Goal: Task Accomplishment & Management: Use online tool/utility

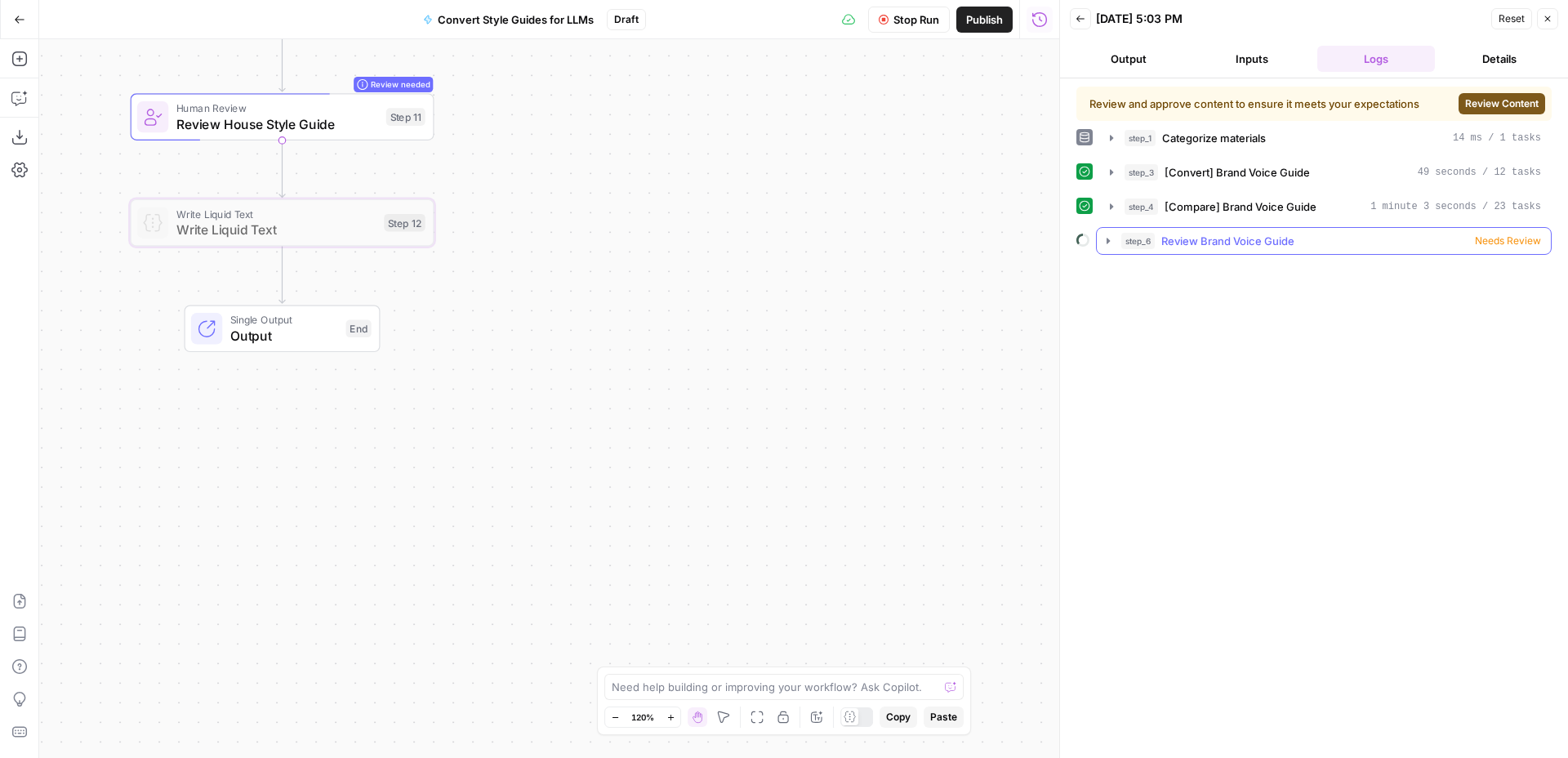
click at [1348, 235] on div "step_6 Review Brand Voice Guide Needs Review" at bounding box center [1331, 241] width 420 height 17
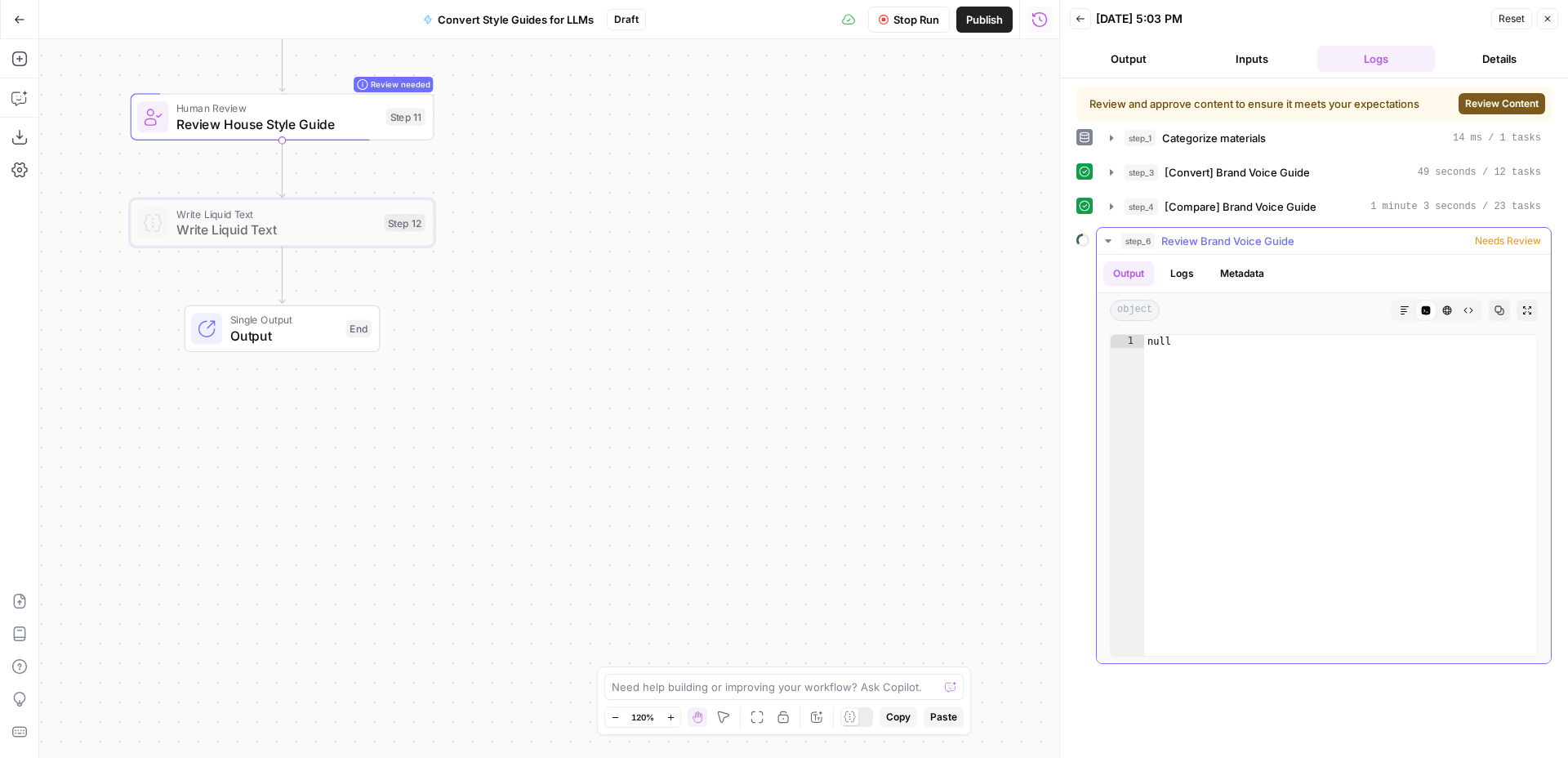
click at [1405, 315] on button "Markdown" at bounding box center [1404, 310] width 22 height 22
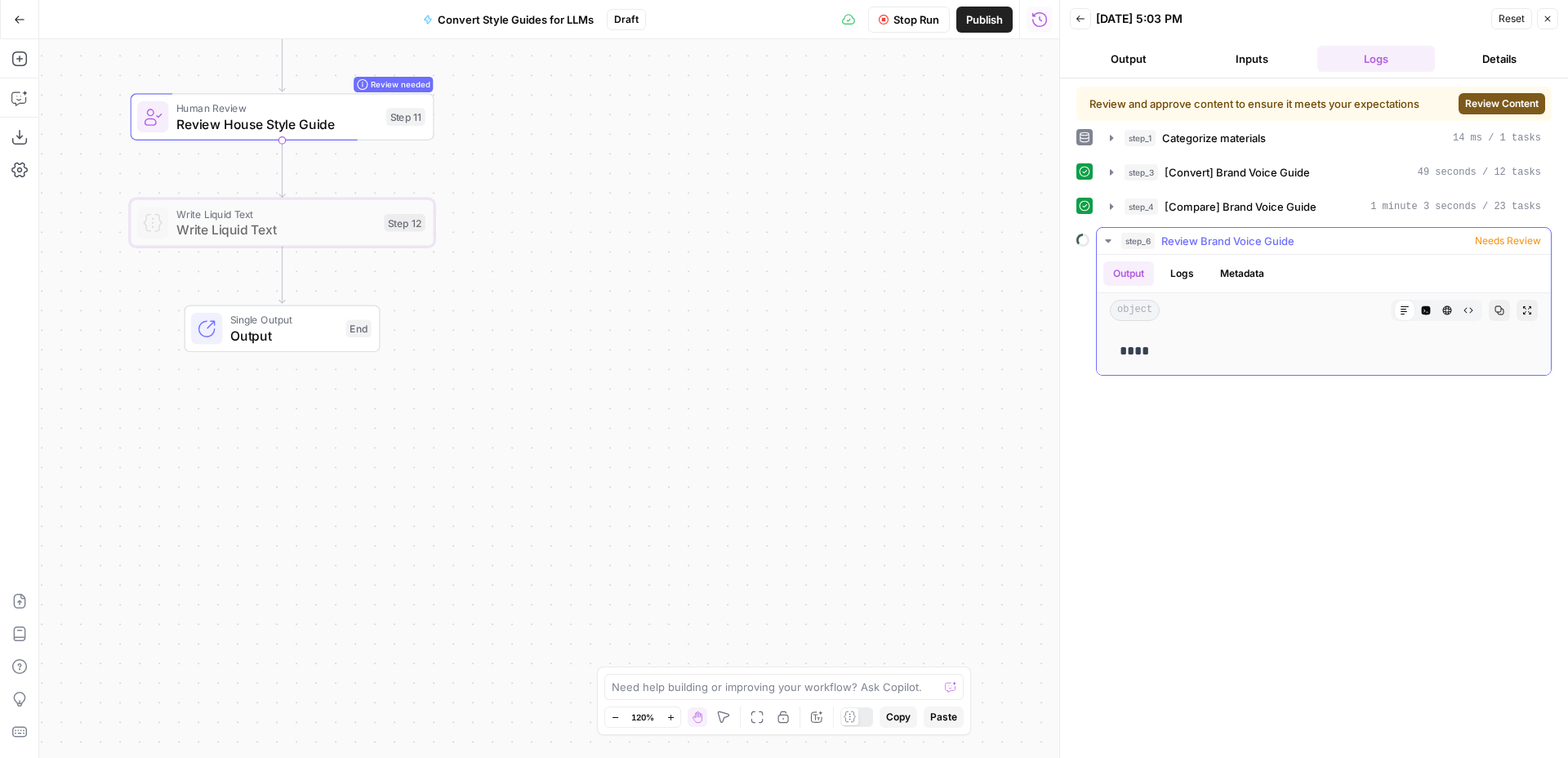
click at [1354, 236] on div "step_6 Review Brand Voice Guide Needs Review" at bounding box center [1331, 241] width 420 height 17
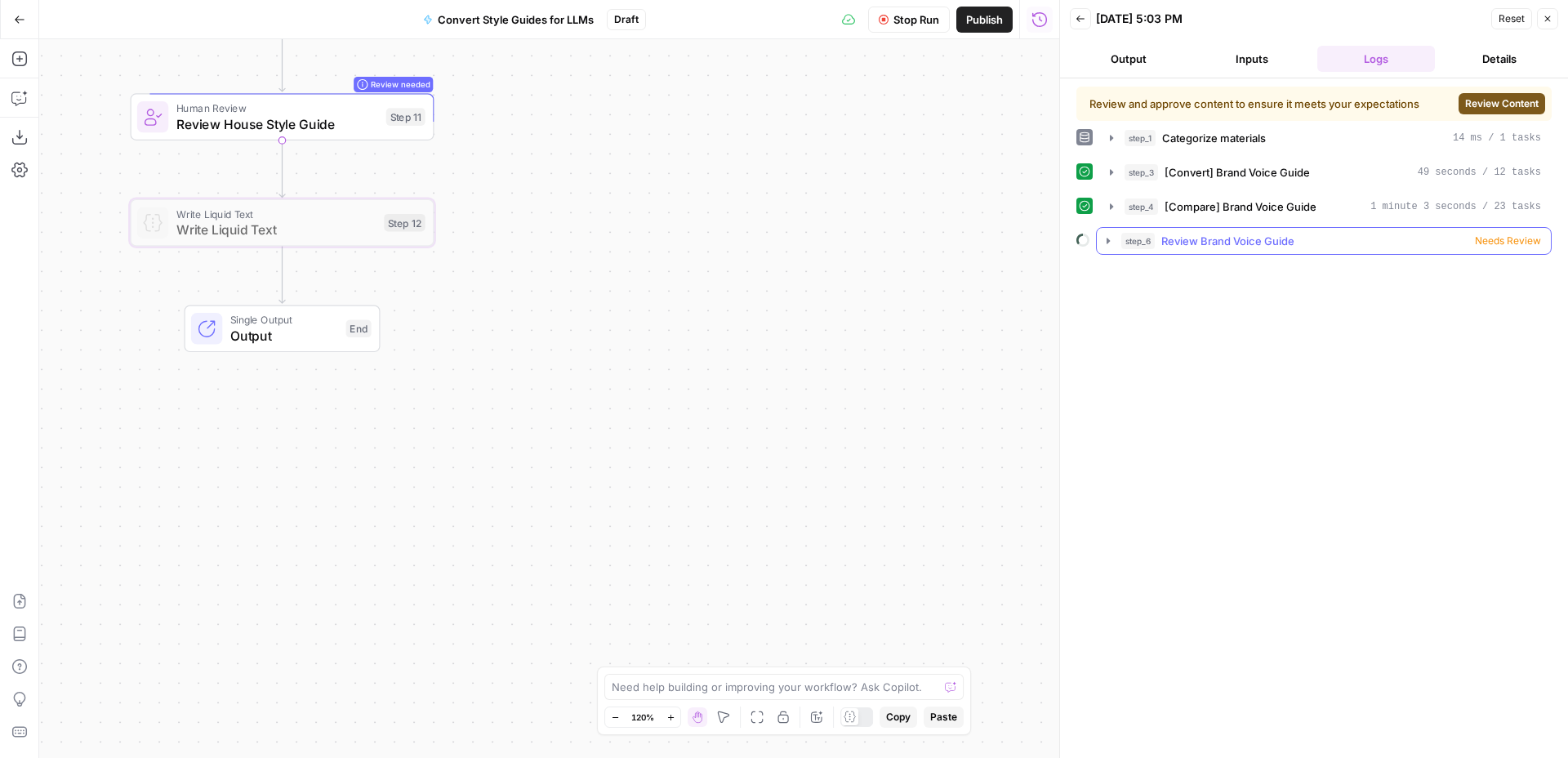
click at [1359, 242] on div "step_6 Review Brand Voice Guide Needs Review" at bounding box center [1331, 241] width 420 height 17
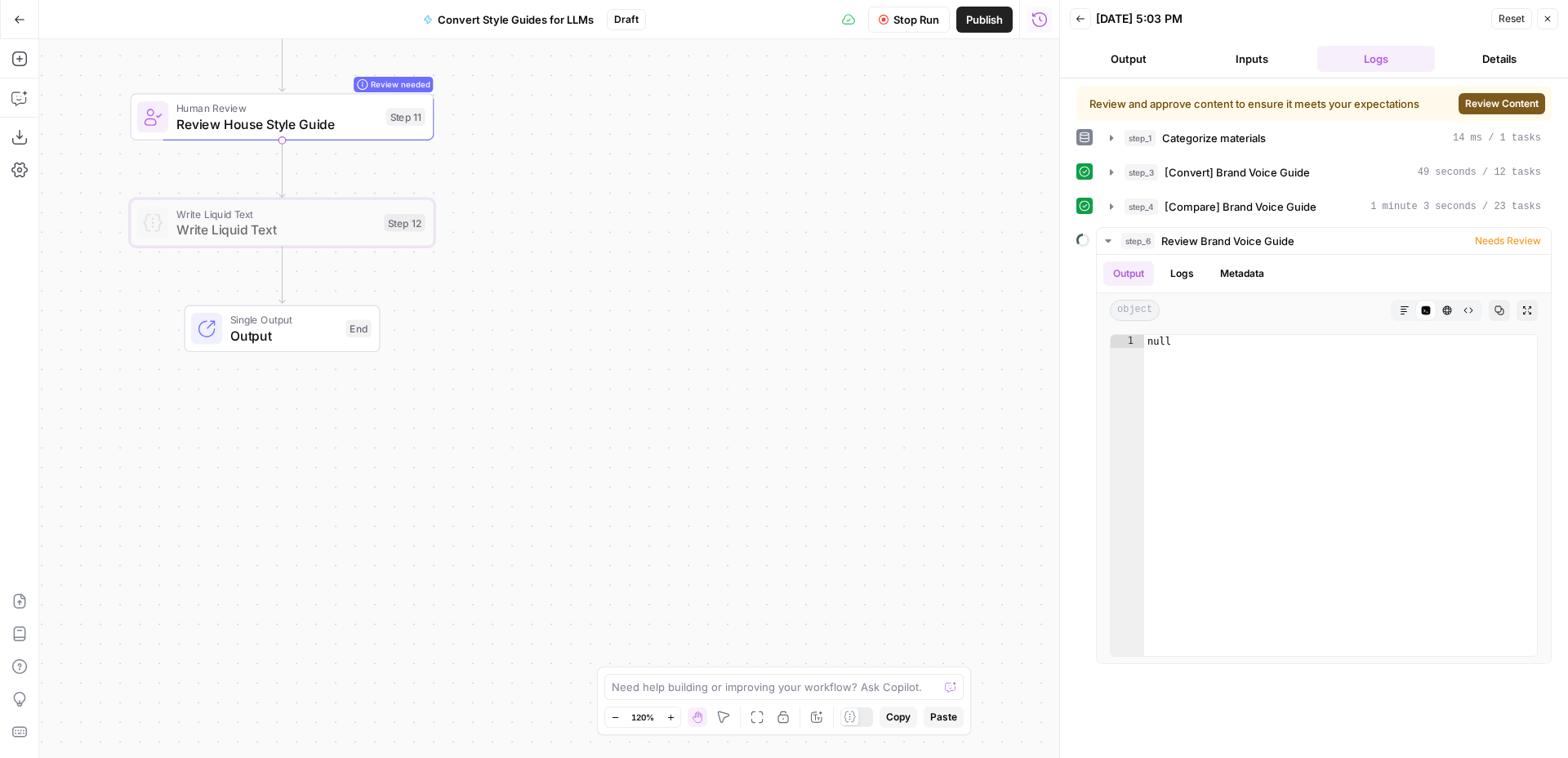
click at [1484, 108] on span "Review Content" at bounding box center [1501, 104] width 74 height 15
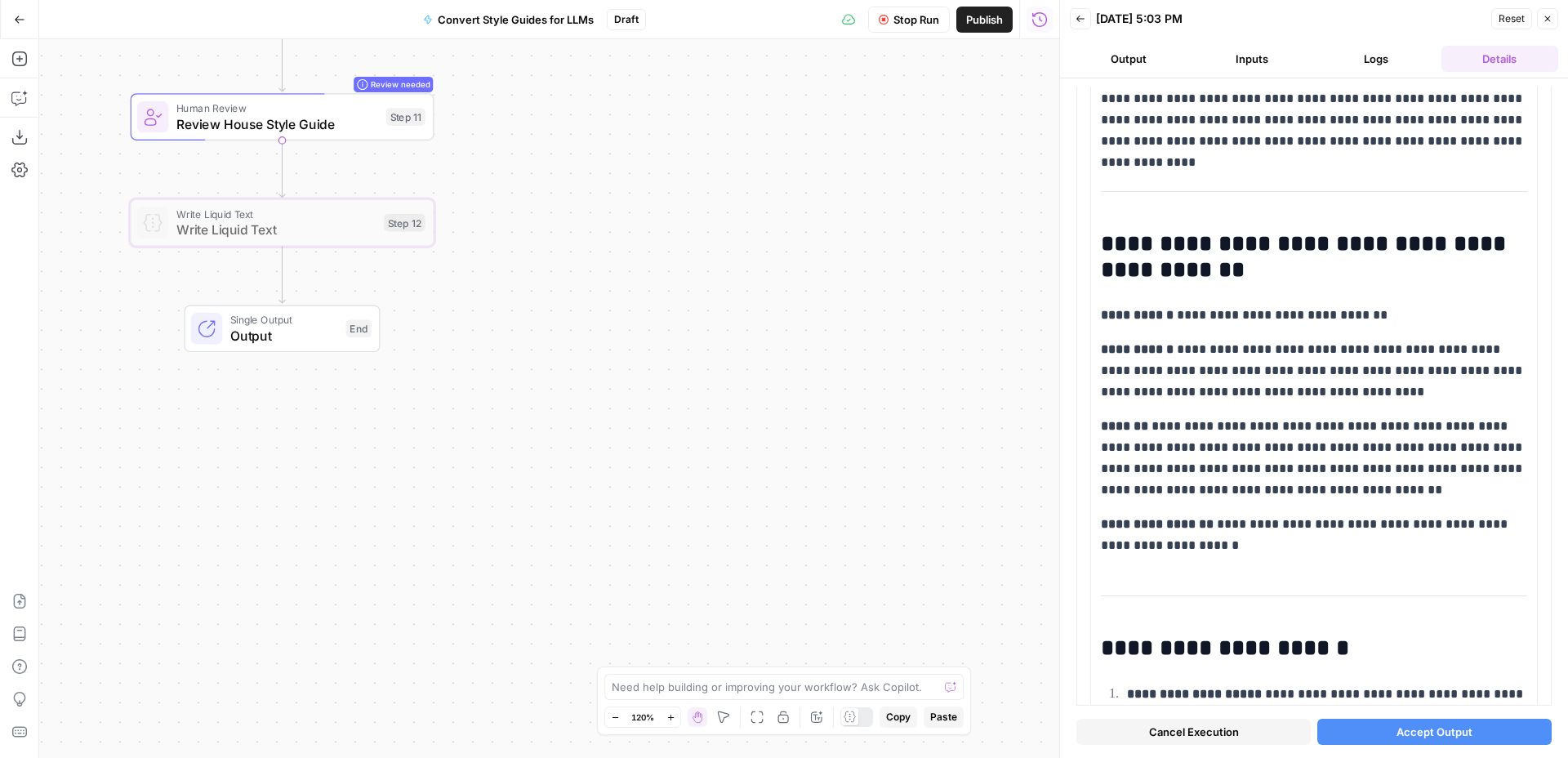
scroll to position [6637, 0]
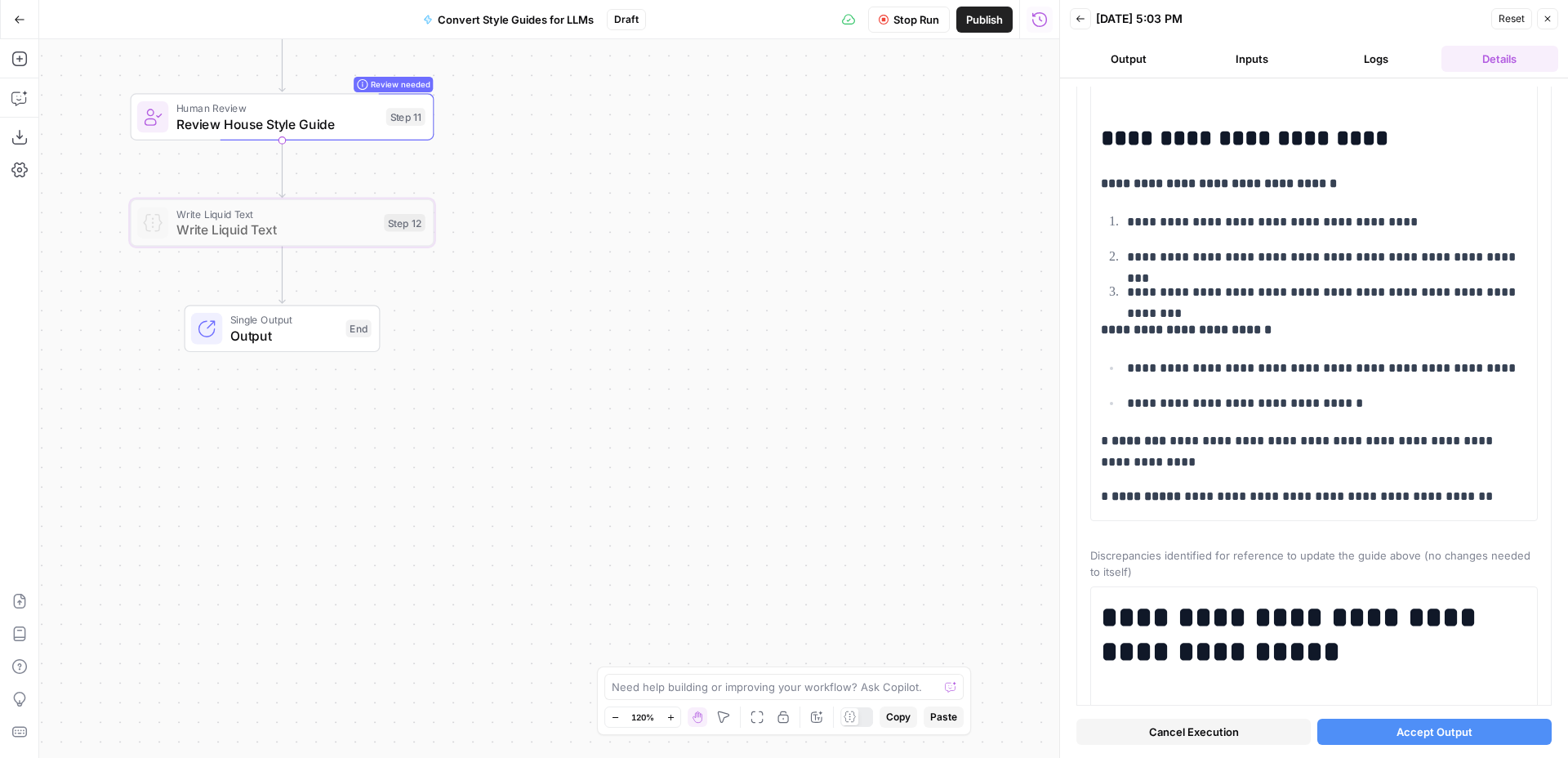
click at [1434, 728] on span "Accept Output" at bounding box center [1434, 732] width 76 height 17
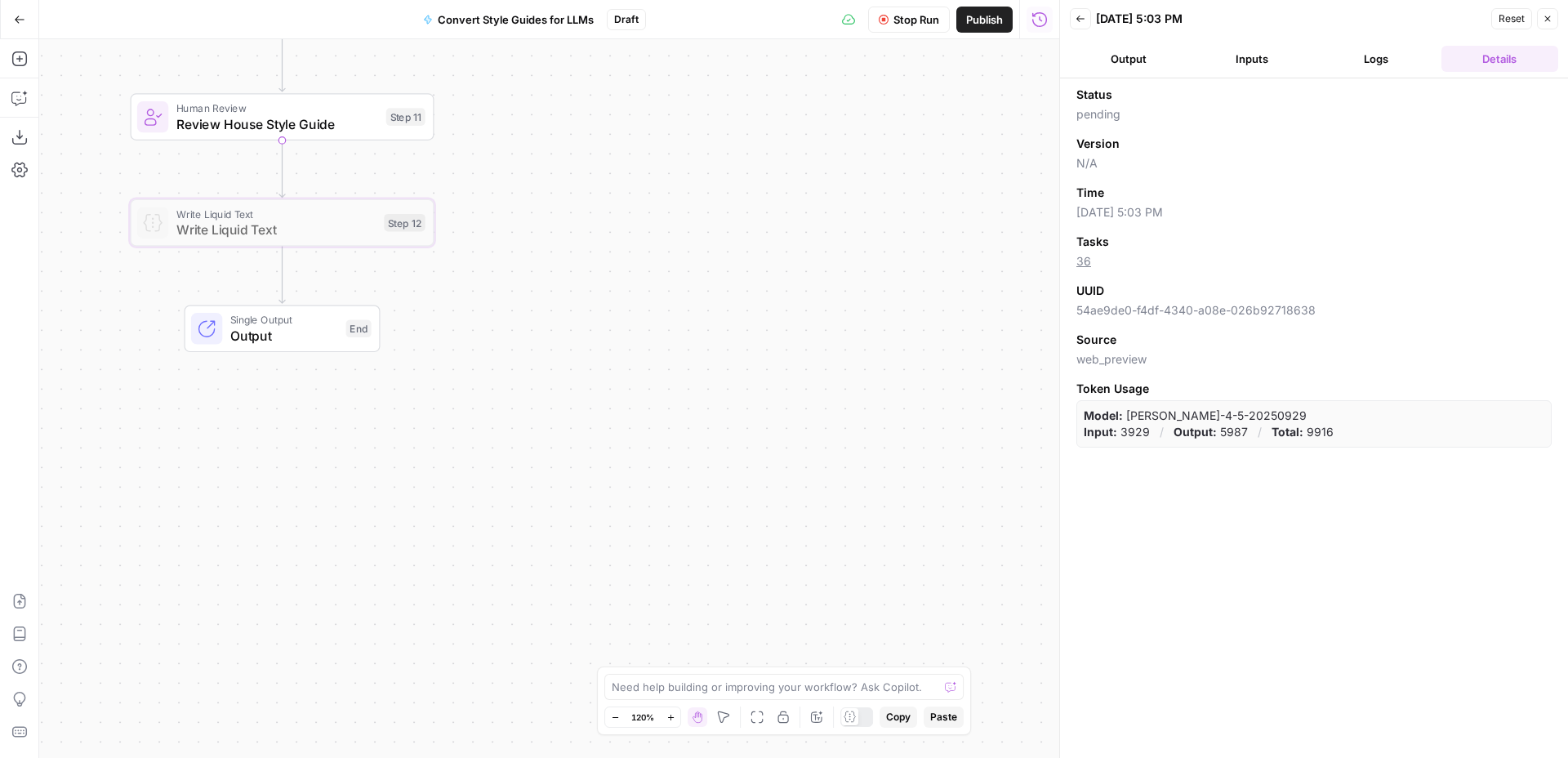
click at [521, 401] on div "Workflow Input Settings Inputs LLM · O3 Categorize materials Step 1 LLM · GPT-5…" at bounding box center [548, 398] width 1020 height 719
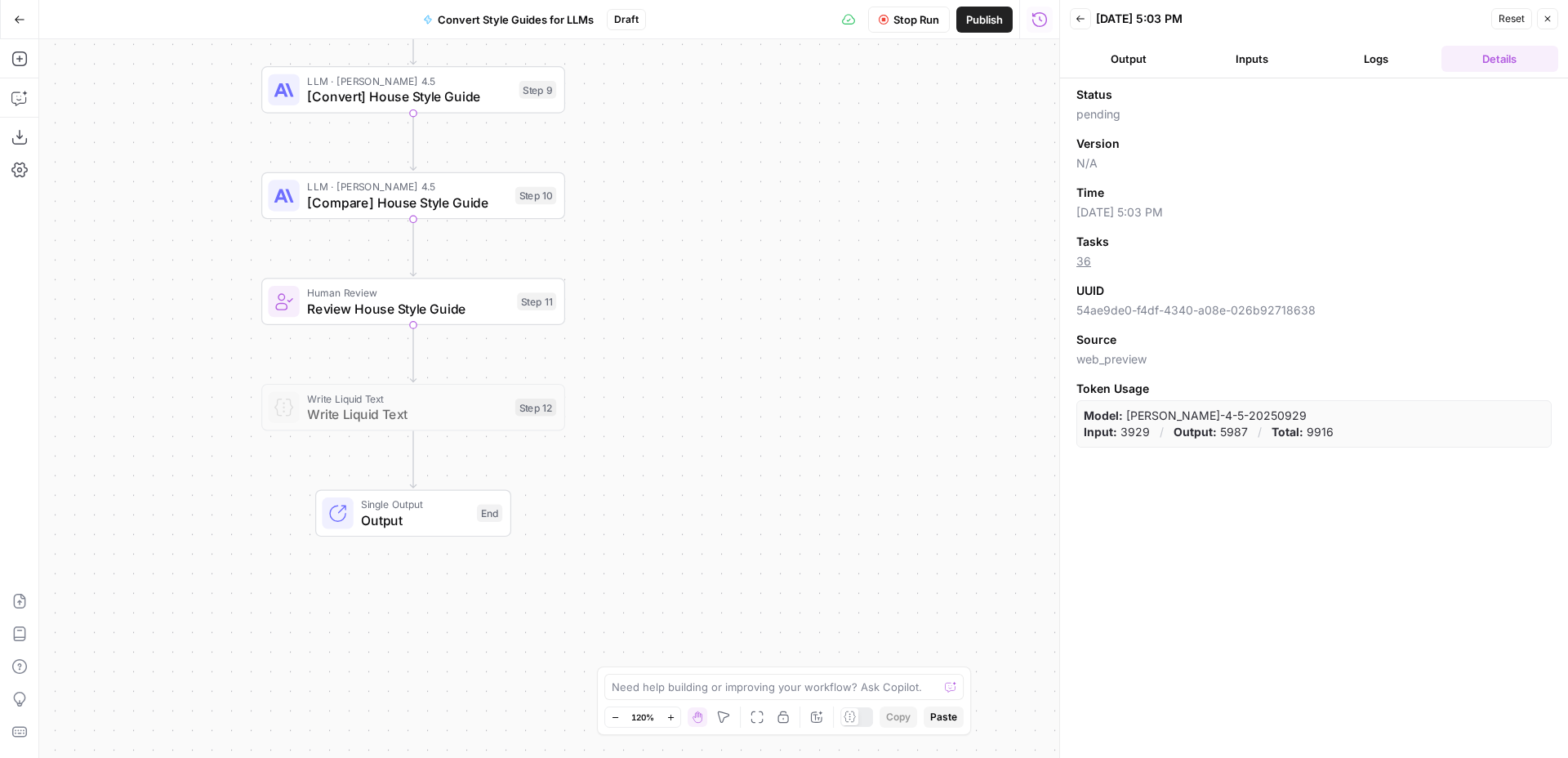
click at [1550, 19] on icon "button" at bounding box center [1547, 19] width 10 height 10
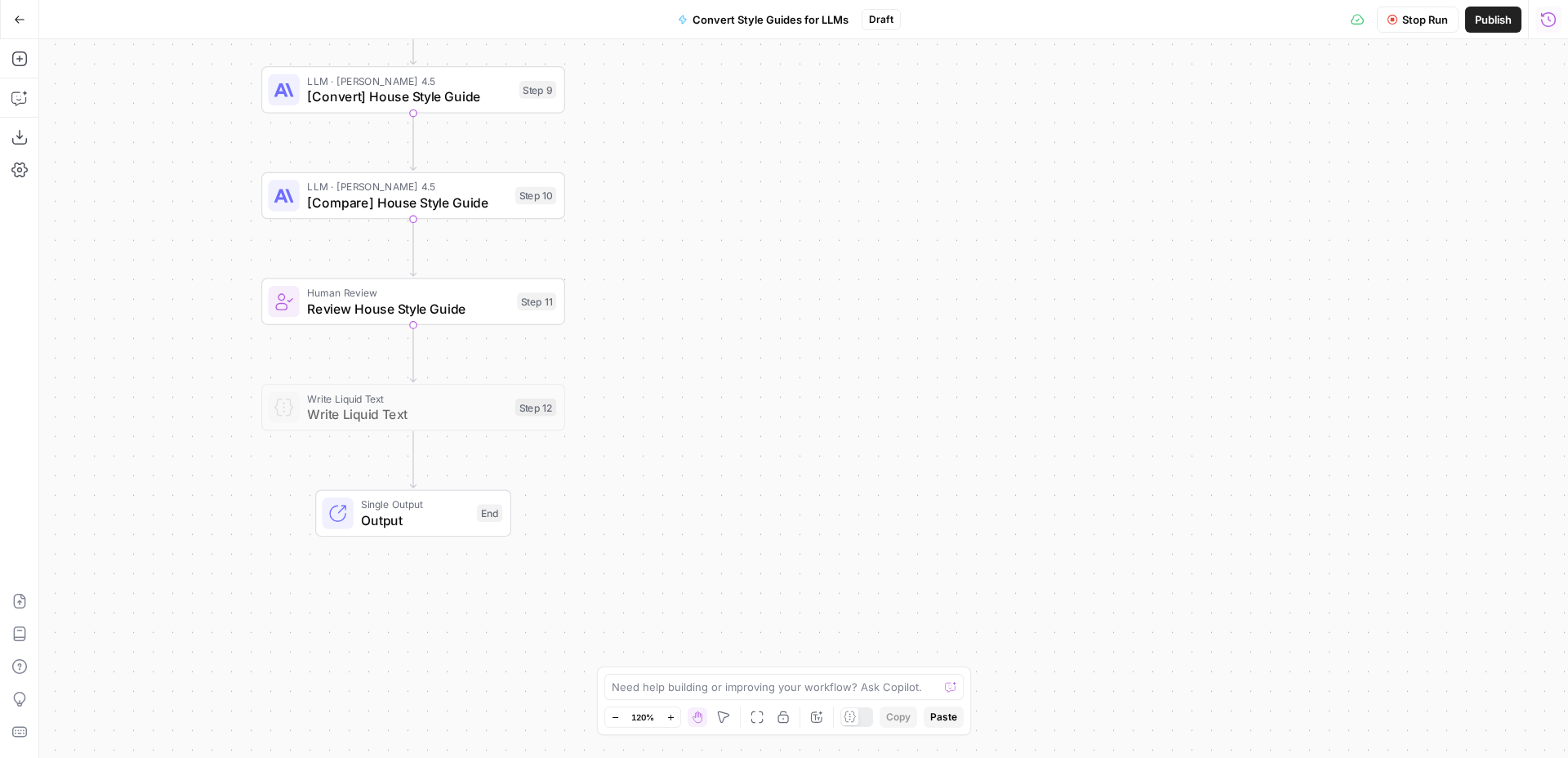
click at [1559, 17] on button "Run History" at bounding box center [1548, 20] width 26 height 26
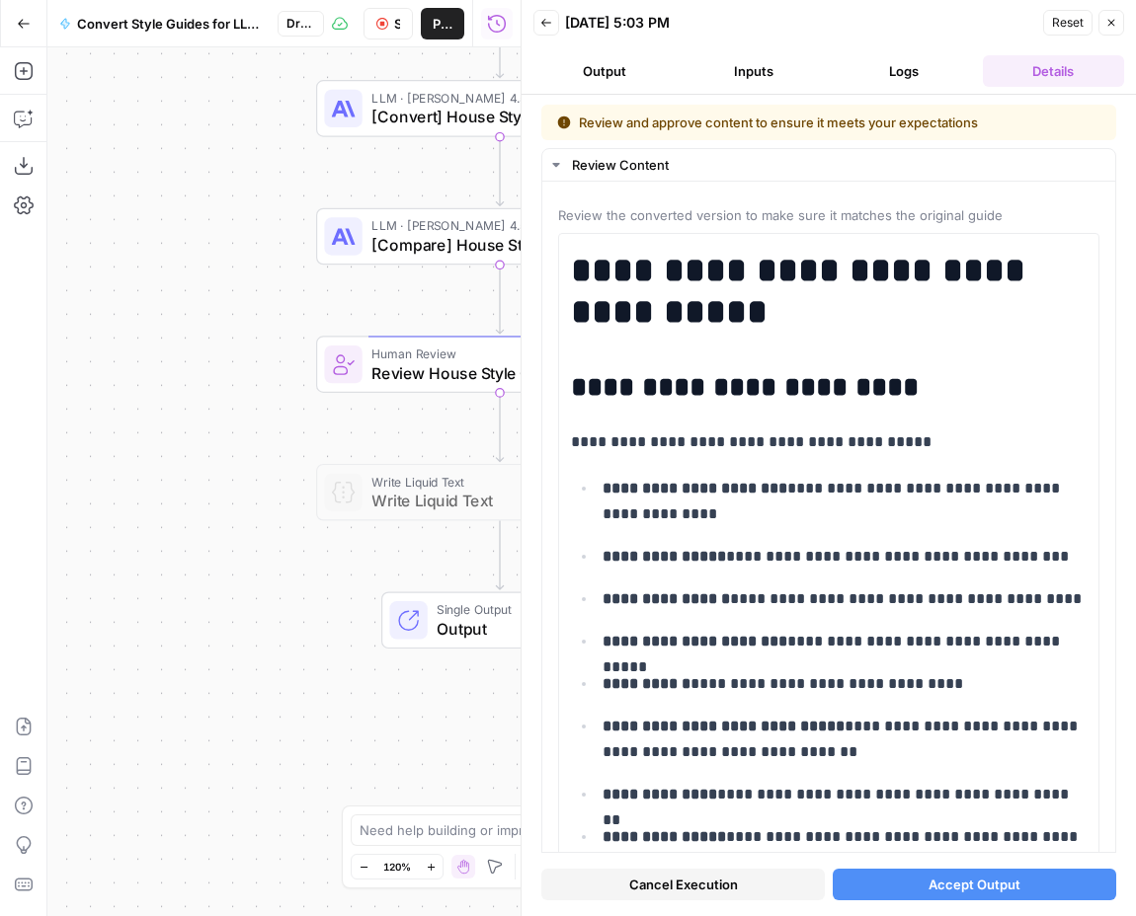
click at [1024, 877] on button "Accept Output" at bounding box center [973, 885] width 283 height 32
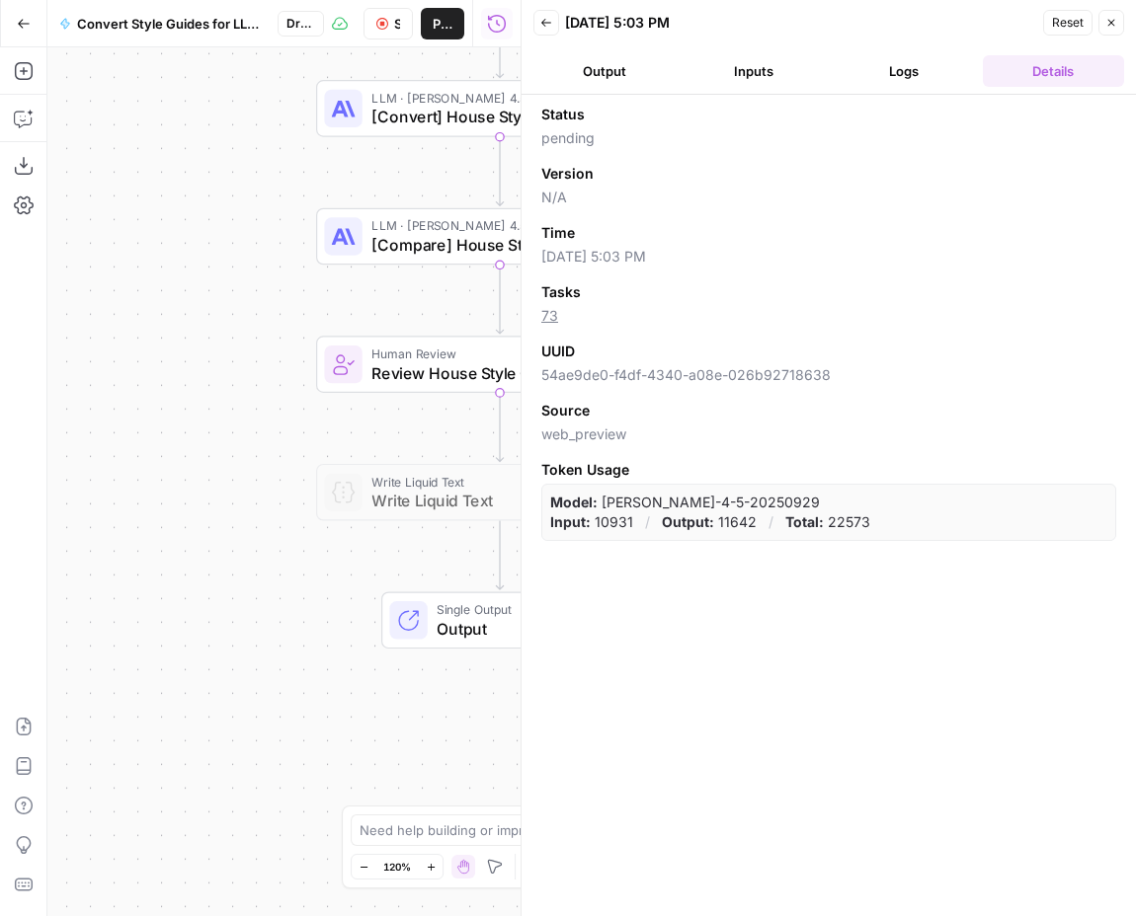
click at [894, 57] on button "Logs" at bounding box center [903, 71] width 142 height 32
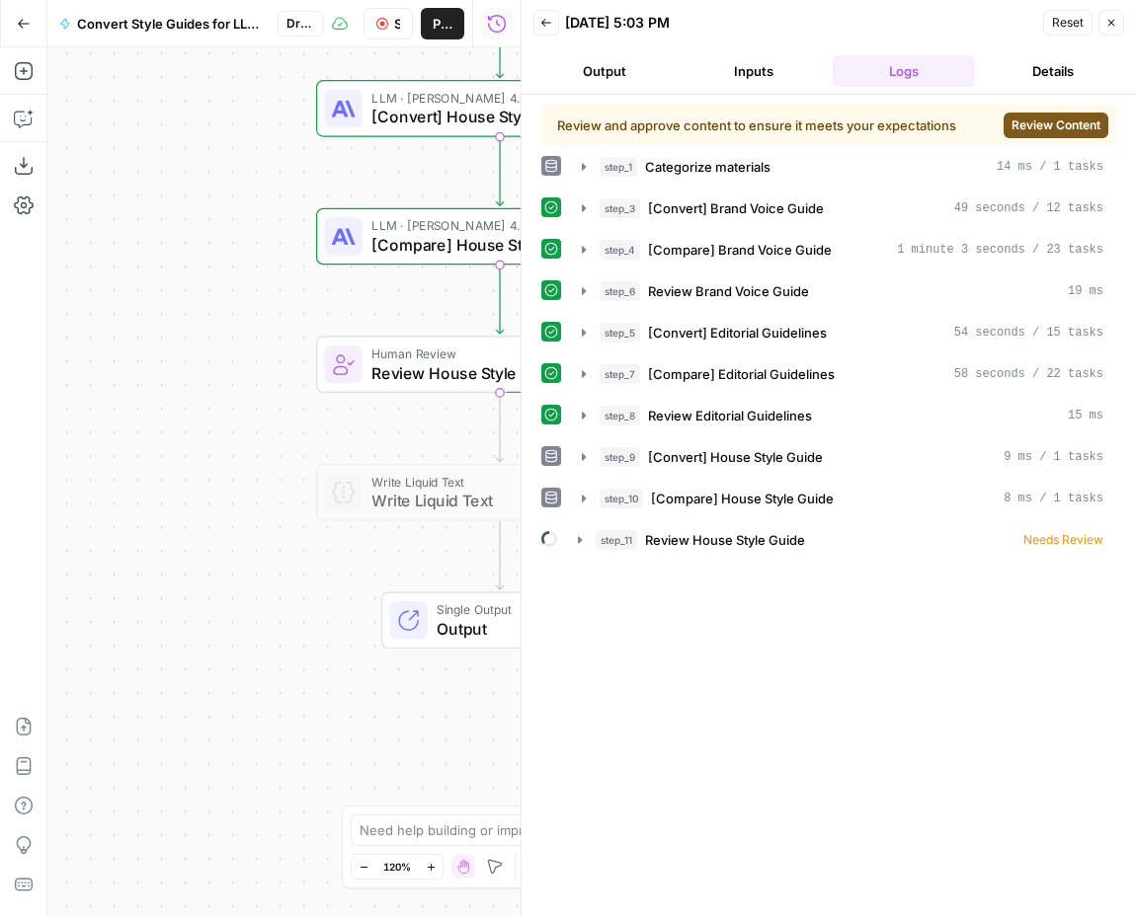
click at [1054, 125] on span "Review Content" at bounding box center [1055, 126] width 89 height 18
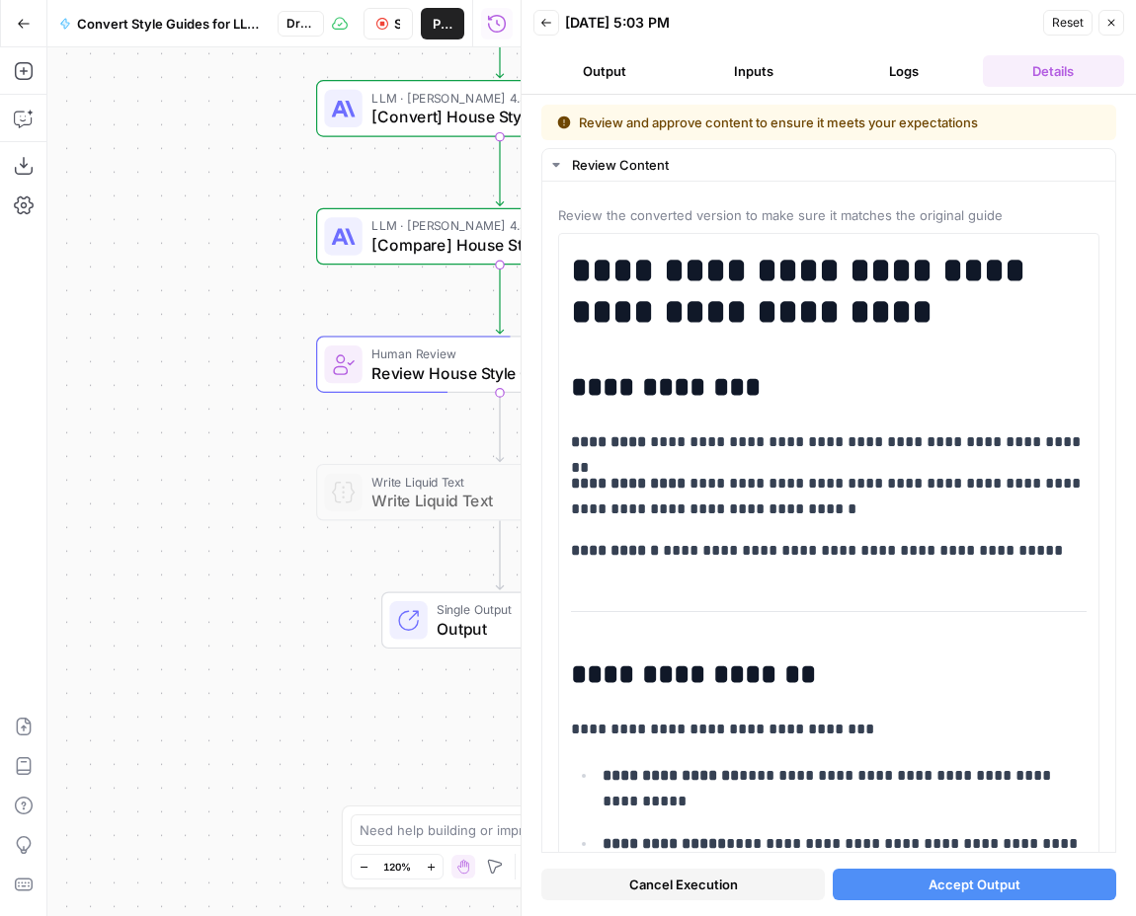
click at [977, 885] on span "Accept Output" at bounding box center [974, 885] width 92 height 20
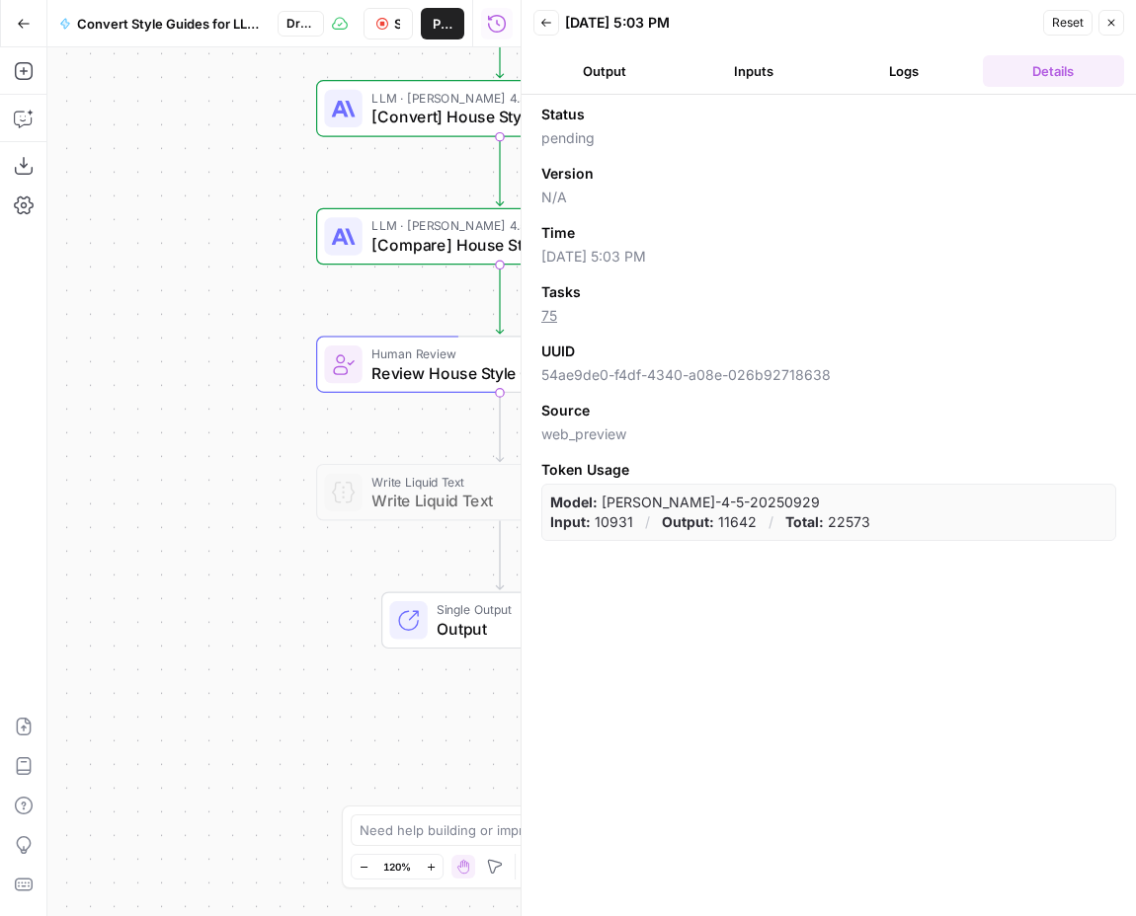
click at [902, 74] on button "Logs" at bounding box center [903, 71] width 142 height 32
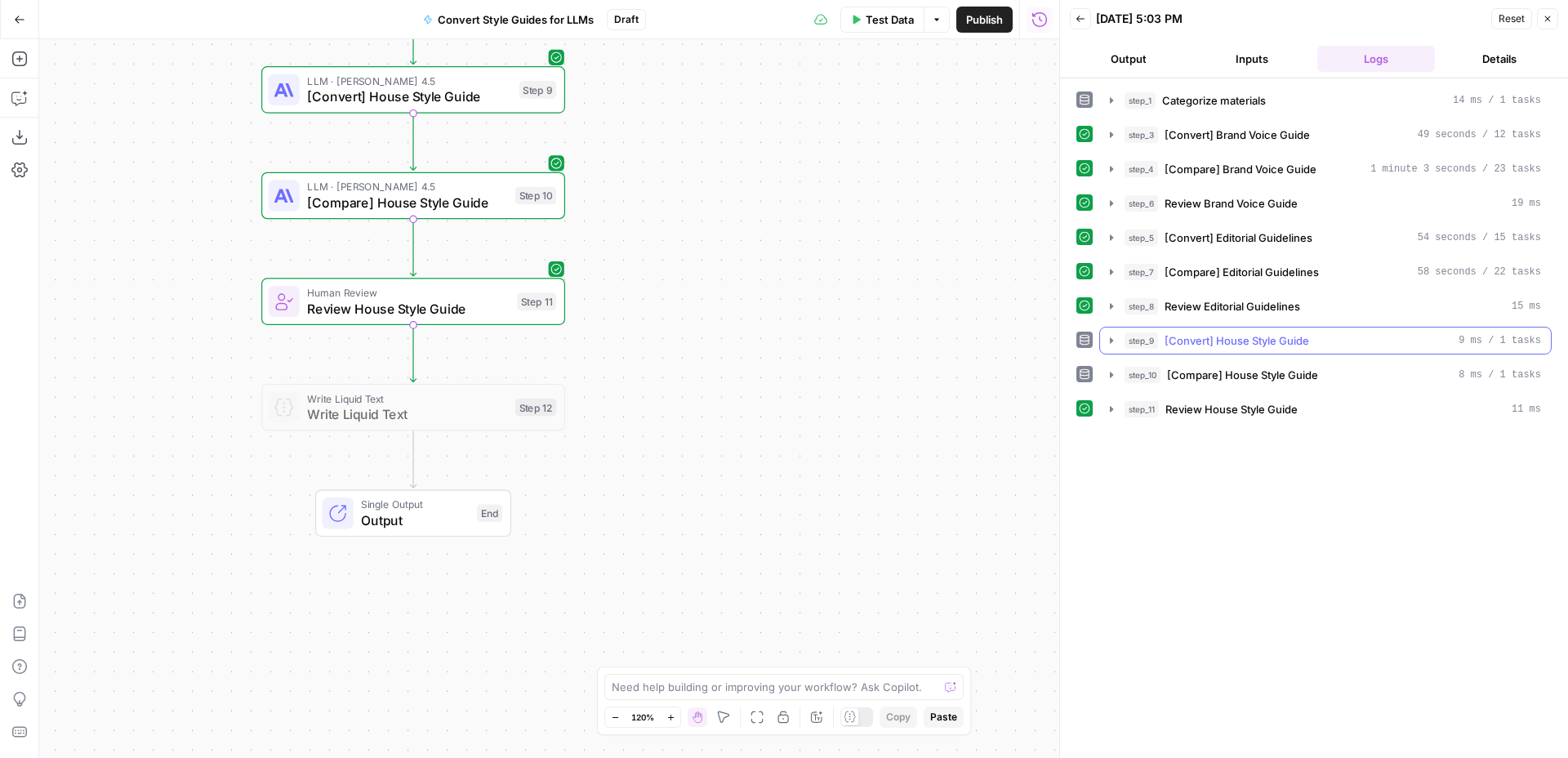
click at [1397, 348] on div "step_9 [Convert] House Style Guide 9 ms / 1 tasks" at bounding box center [1333, 341] width 417 height 17
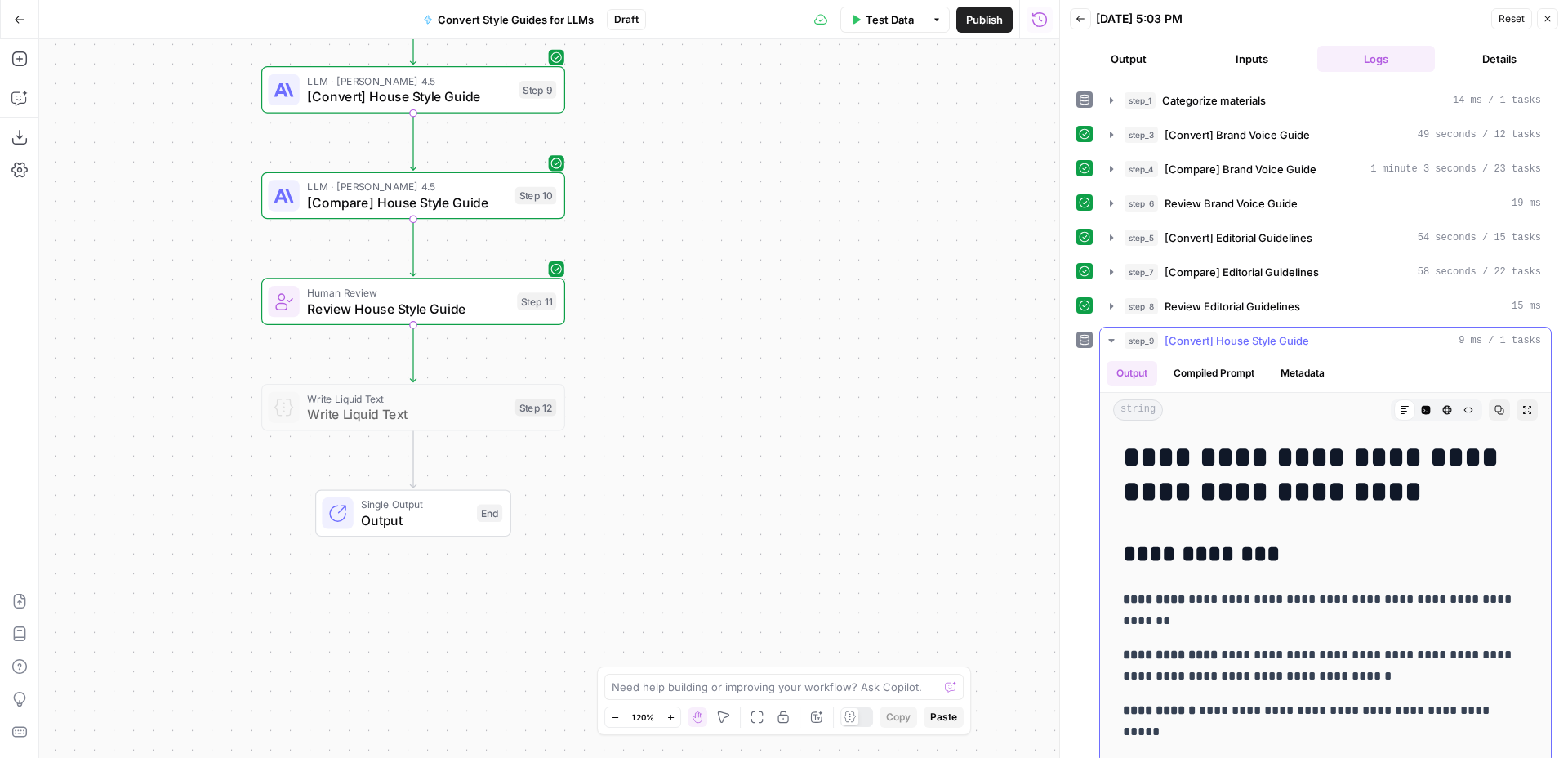
click at [1379, 343] on div "step_9 [Convert] House Style Guide 9 ms / 1 tasks" at bounding box center [1333, 341] width 417 height 17
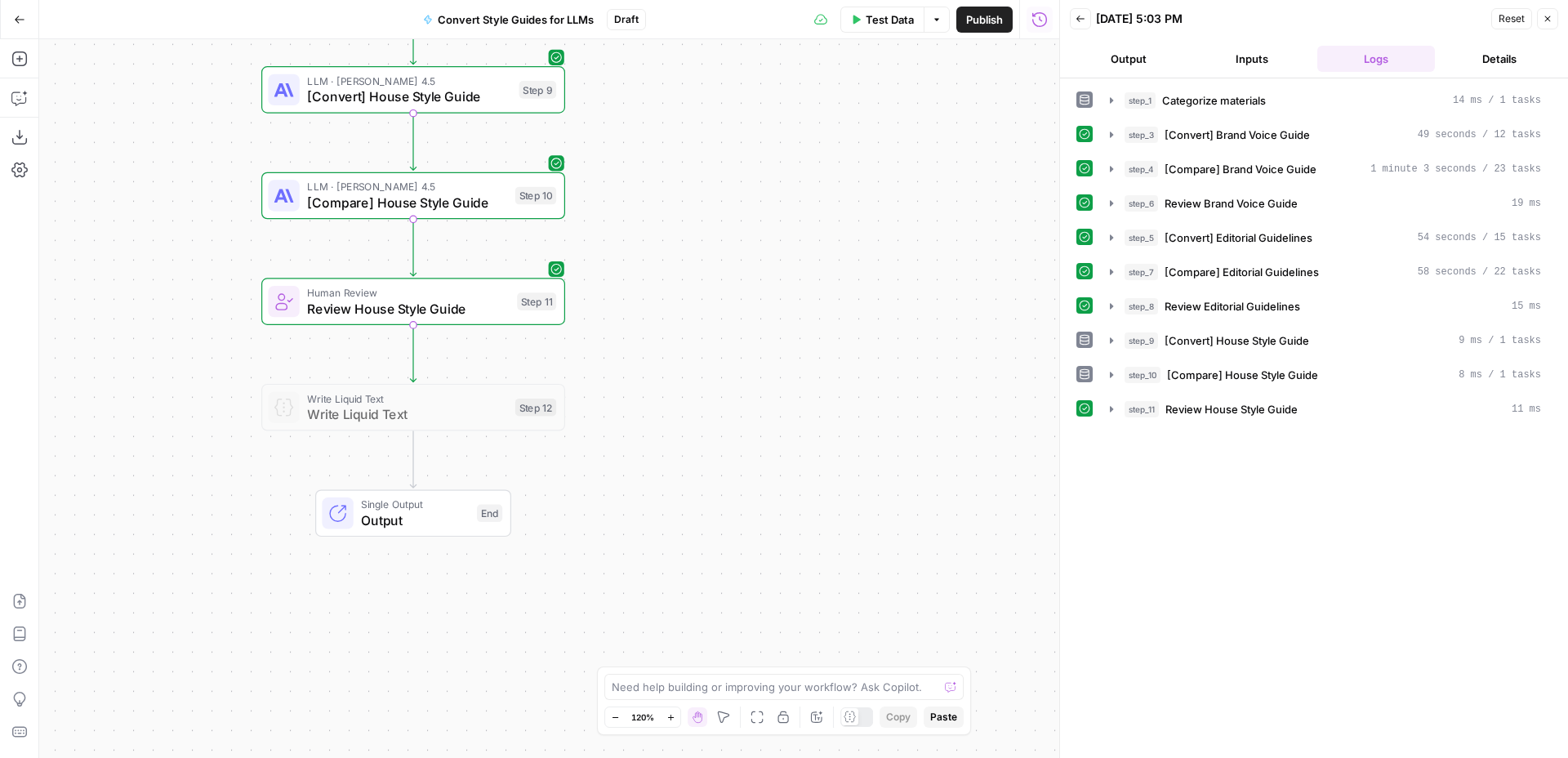
click at [1549, 14] on icon "button" at bounding box center [1547, 19] width 10 height 10
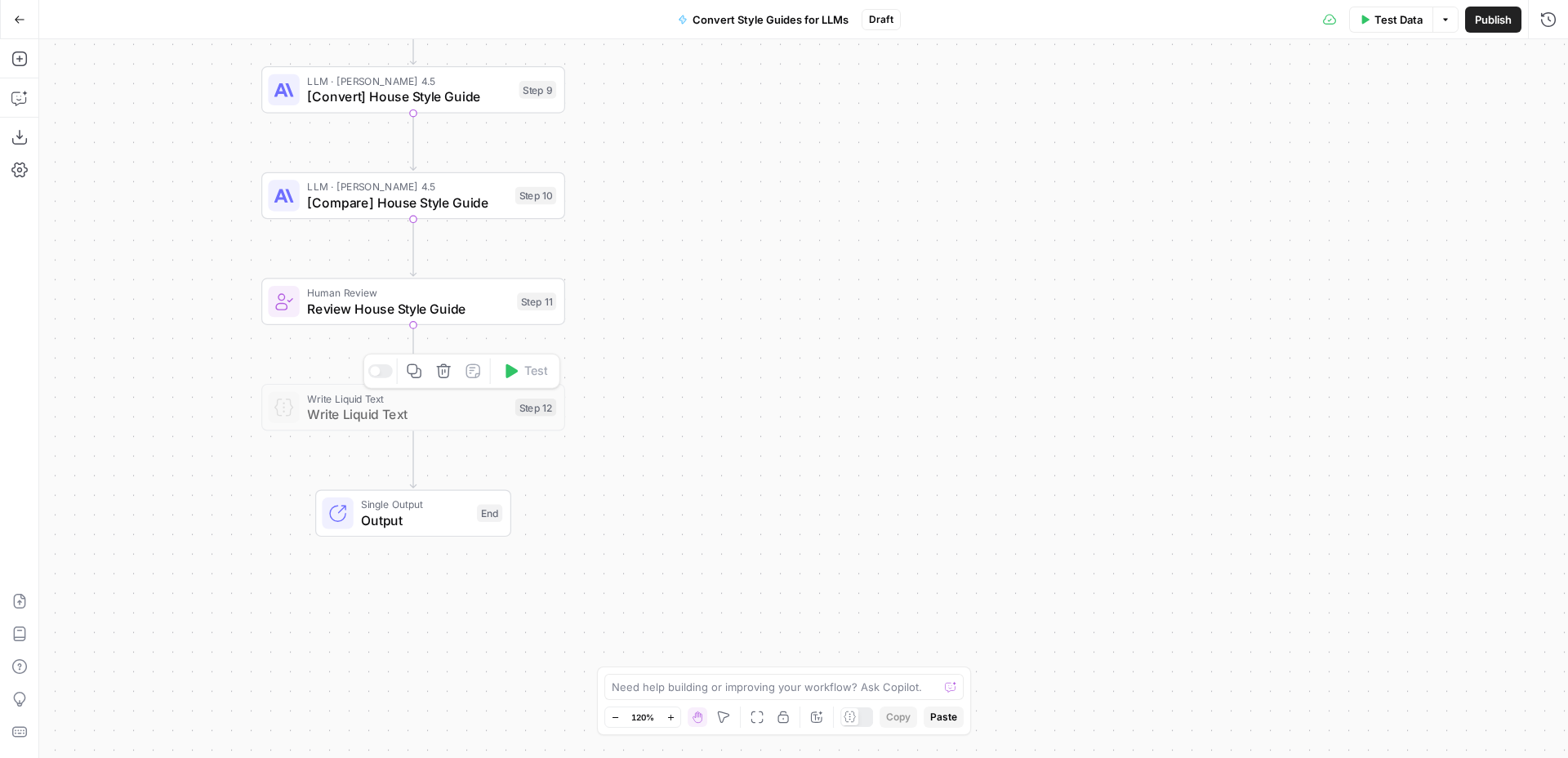
click at [381, 370] on div at bounding box center [380, 371] width 25 height 14
click at [419, 399] on span "Write Liquid Text" at bounding box center [407, 398] width 200 height 16
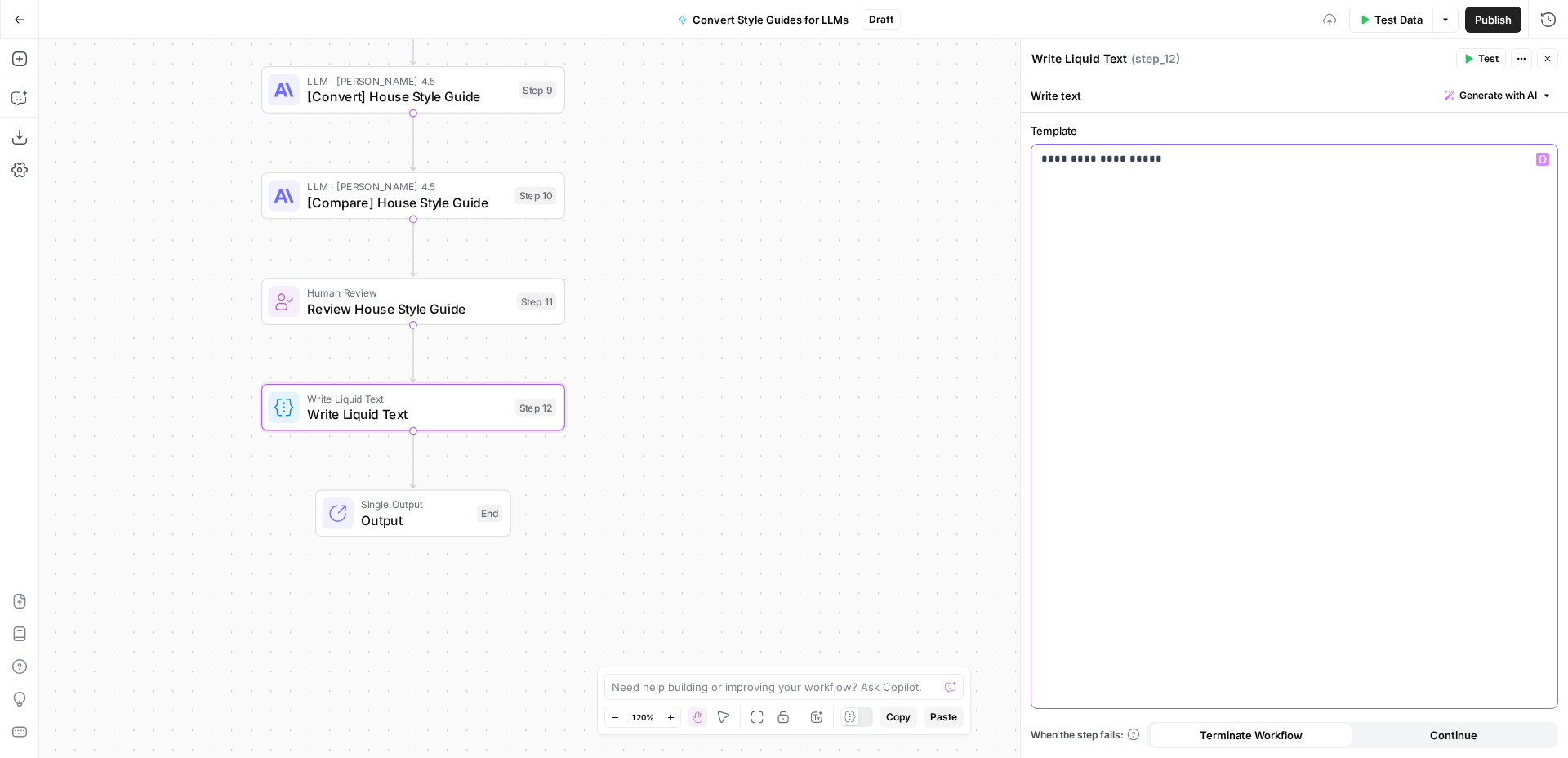
click at [1118, 224] on div "**********" at bounding box center [1294, 426] width 526 height 564
click at [1540, 162] on icon "button" at bounding box center [1542, 160] width 8 height 7
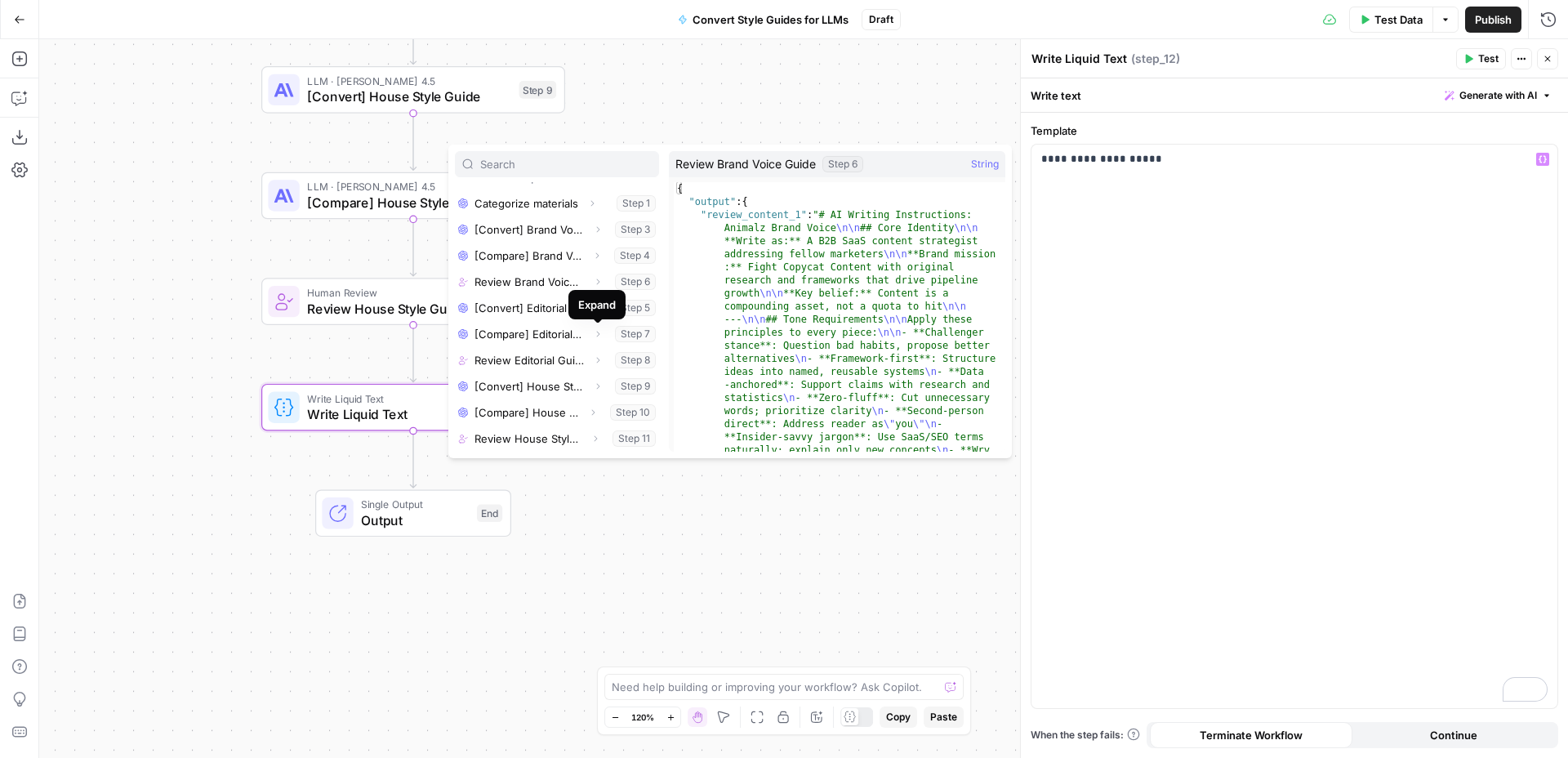
scroll to position [122, 0]
click at [599, 283] on icon "button" at bounding box center [598, 282] width 10 height 10
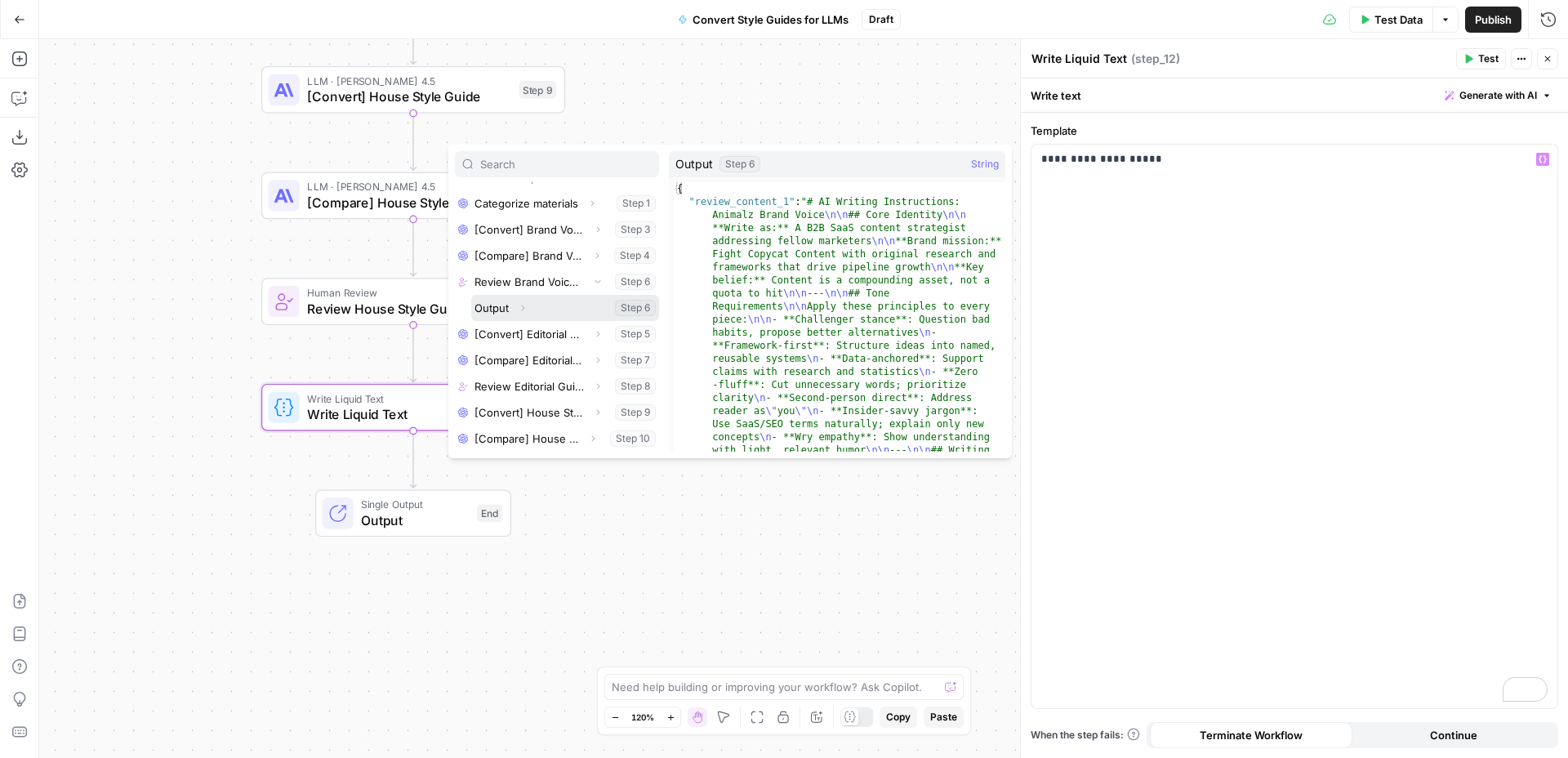
click at [523, 306] on icon "button" at bounding box center [523, 308] width 10 height 10
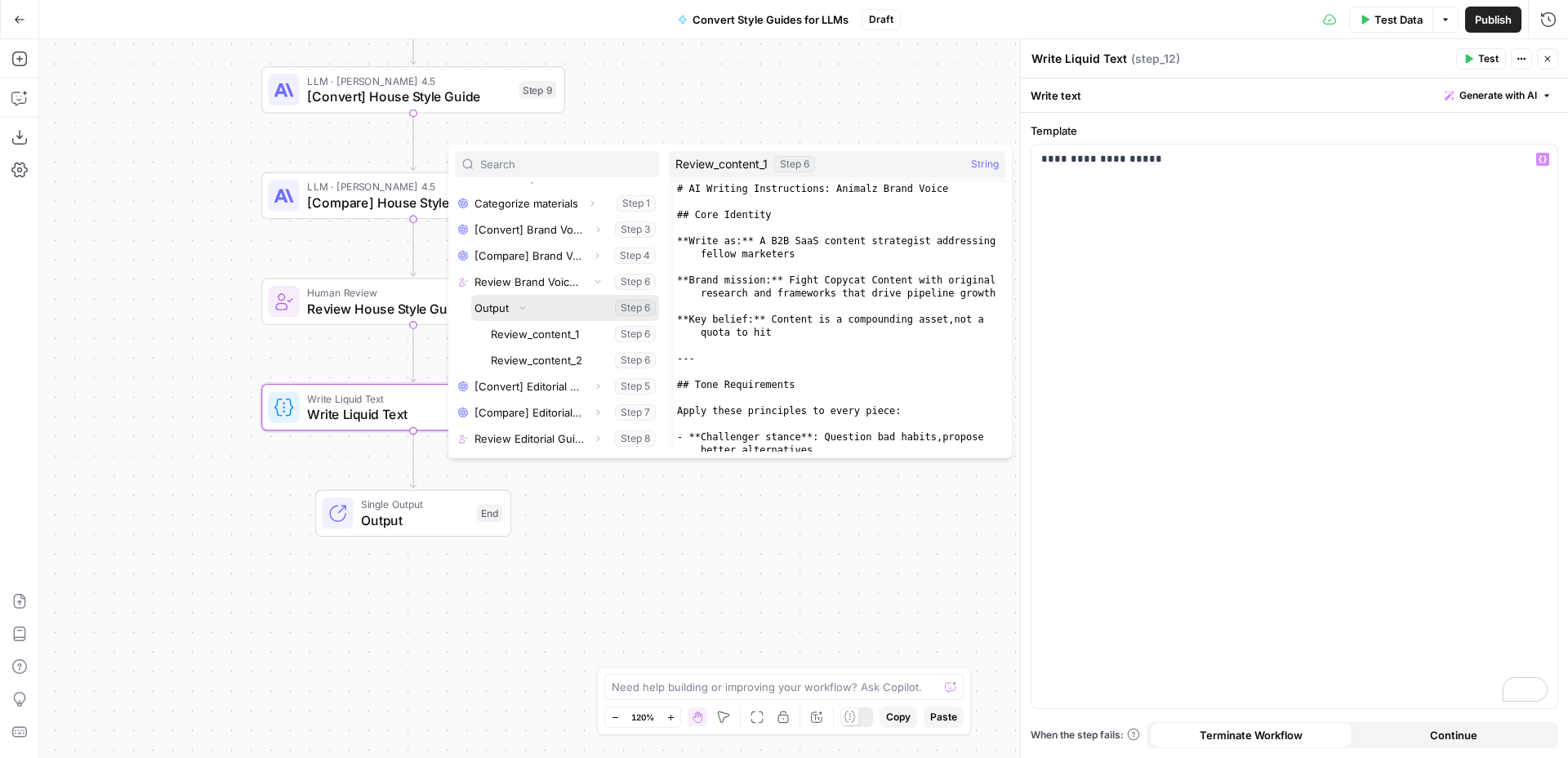
scroll to position [140, 0]
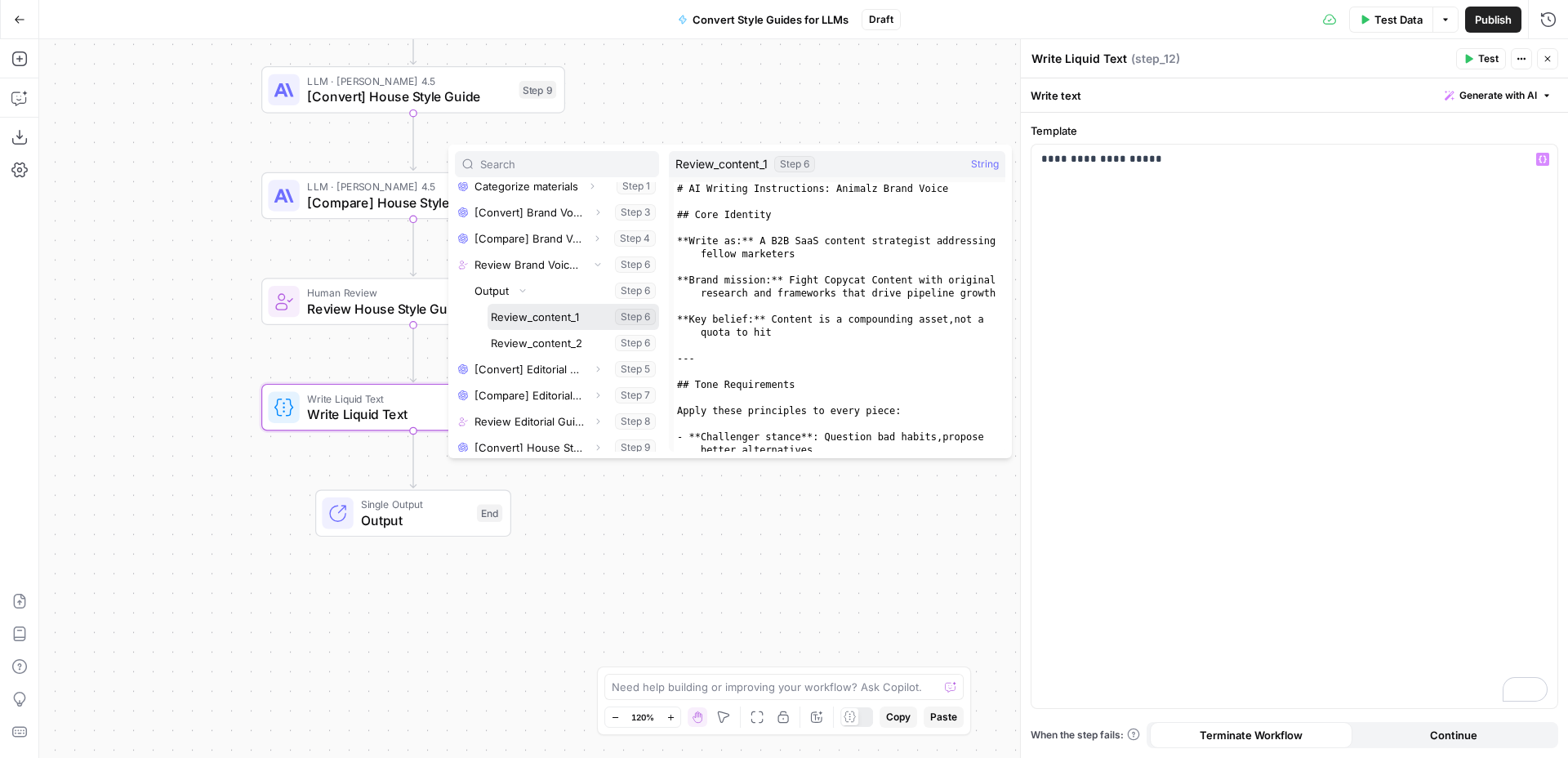
click at [544, 318] on button "Select variable Review_content_1" at bounding box center [572, 317] width 171 height 26
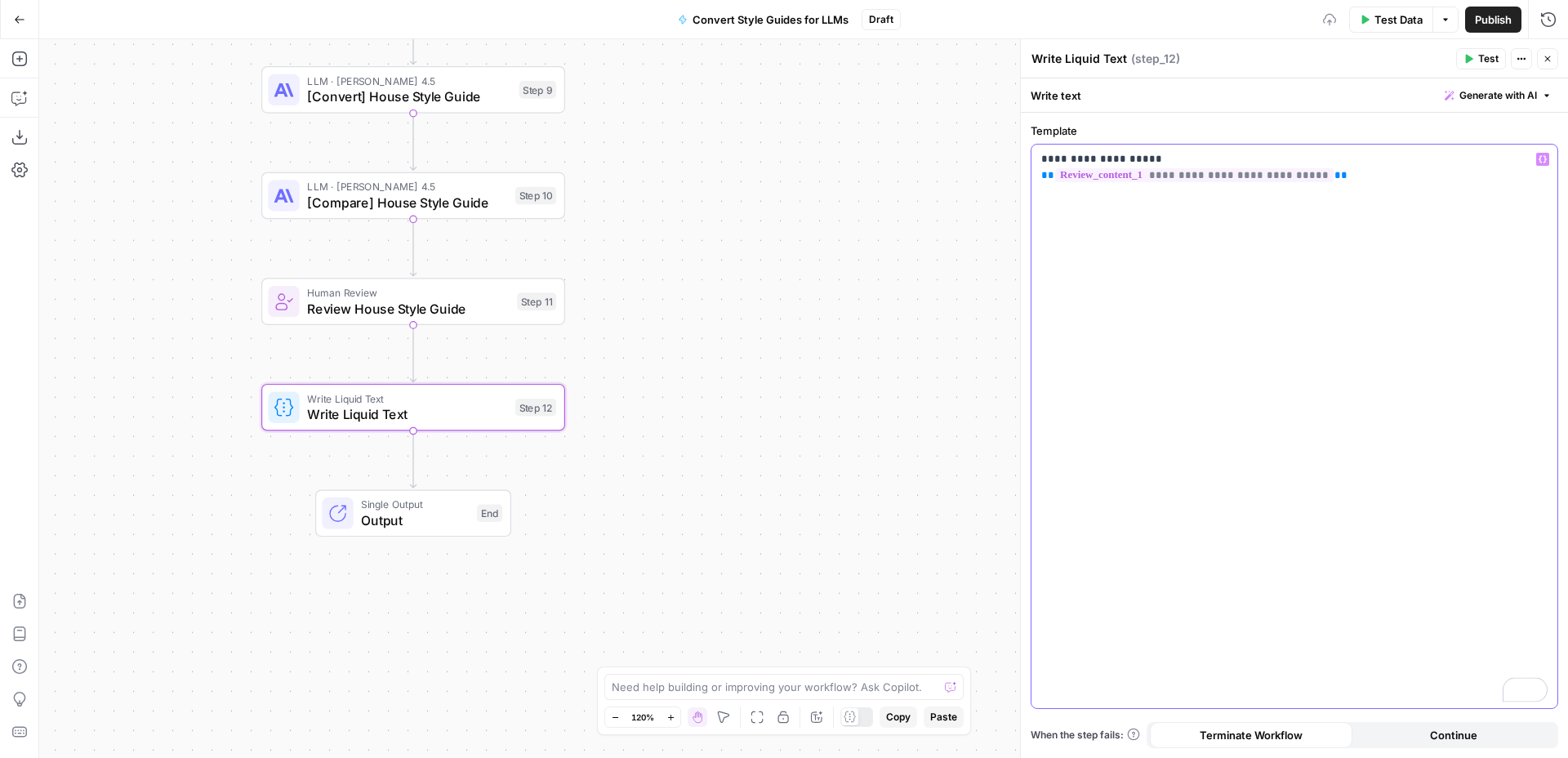
click at [1358, 189] on div "**********" at bounding box center [1294, 426] width 526 height 564
click at [1546, 160] on span "Variables Menu" at bounding box center [1546, 160] width 1 height 1
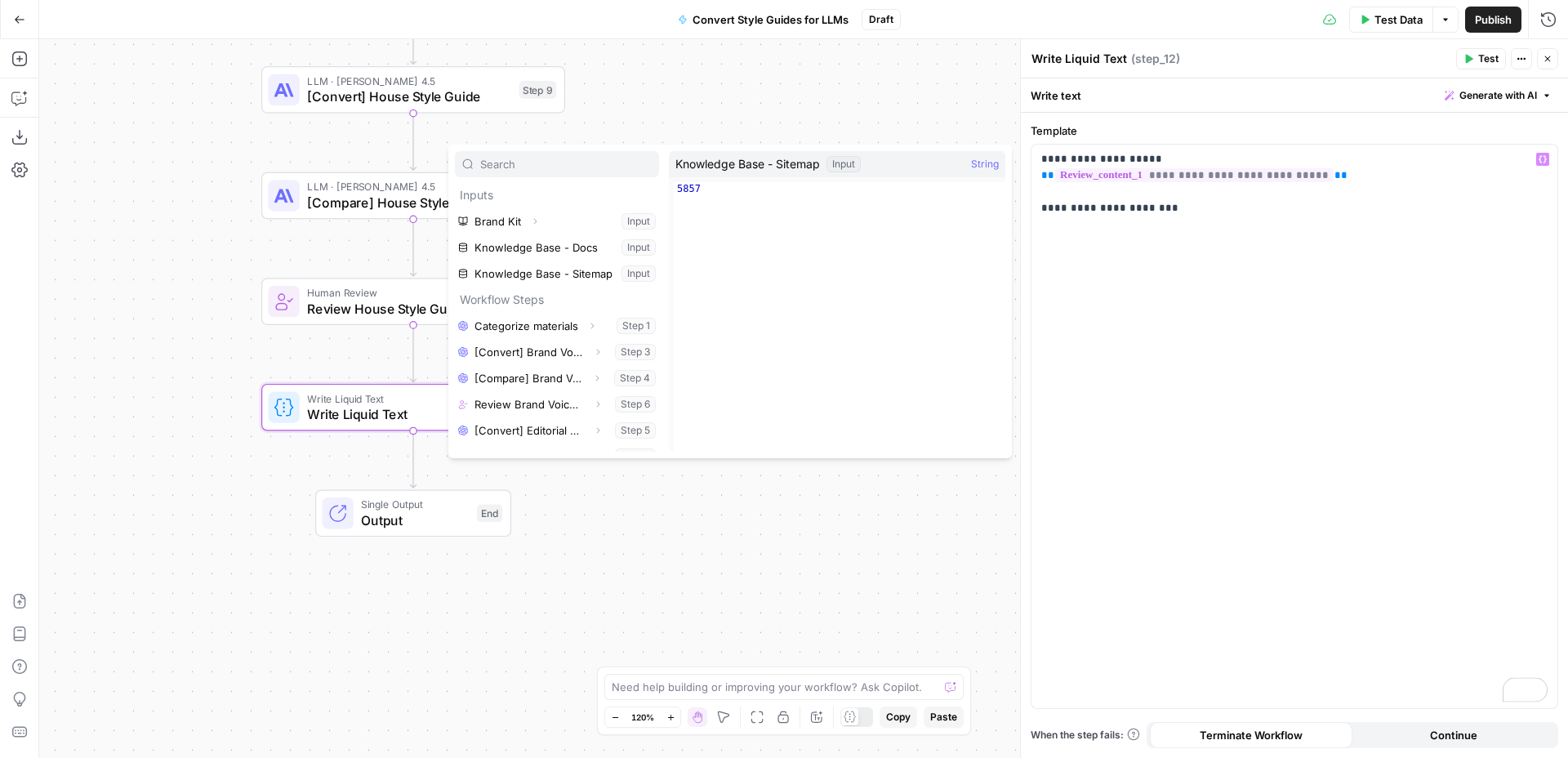
scroll to position [122, 0]
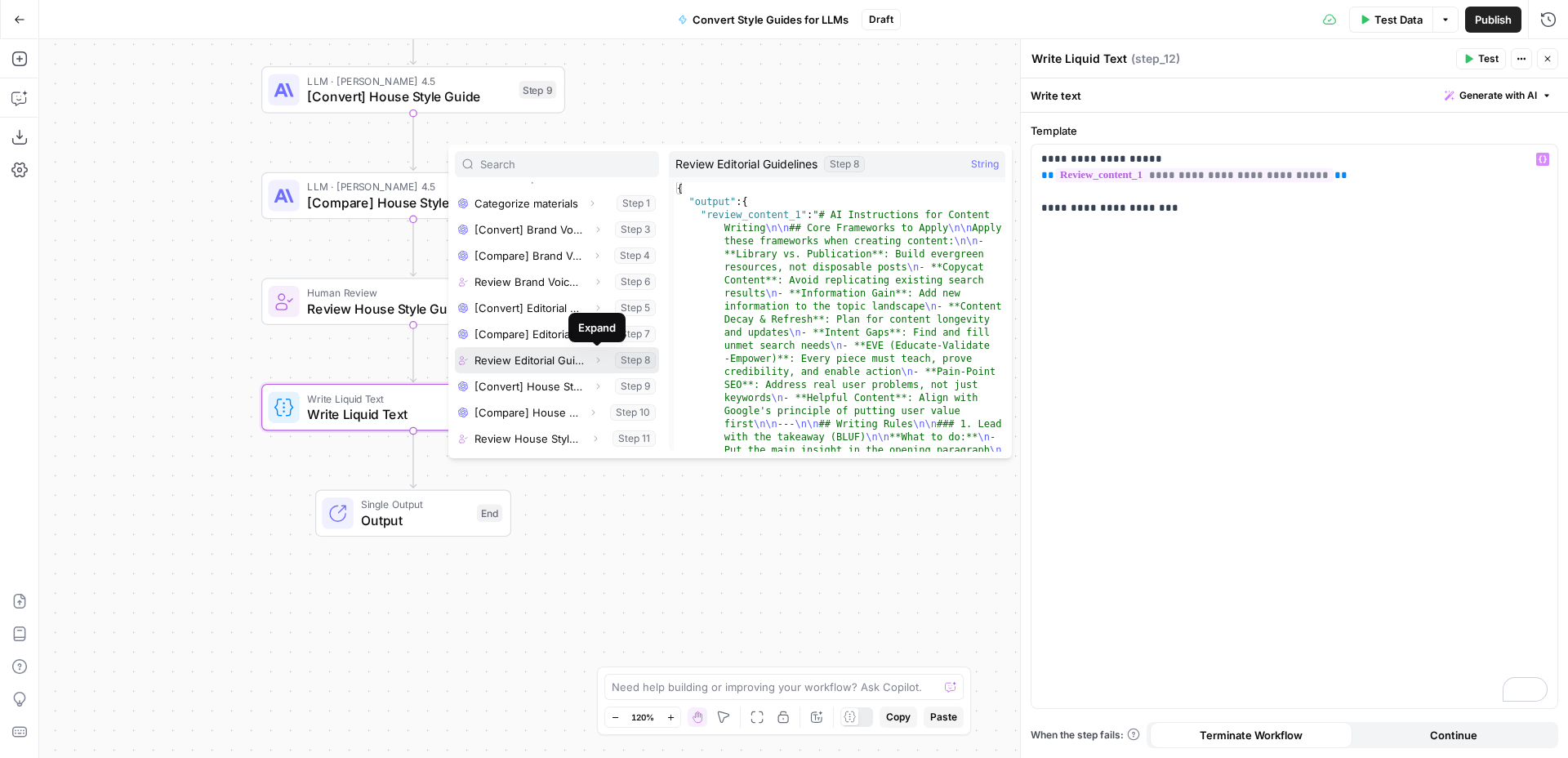
click at [595, 362] on icon "button" at bounding box center [598, 361] width 10 height 10
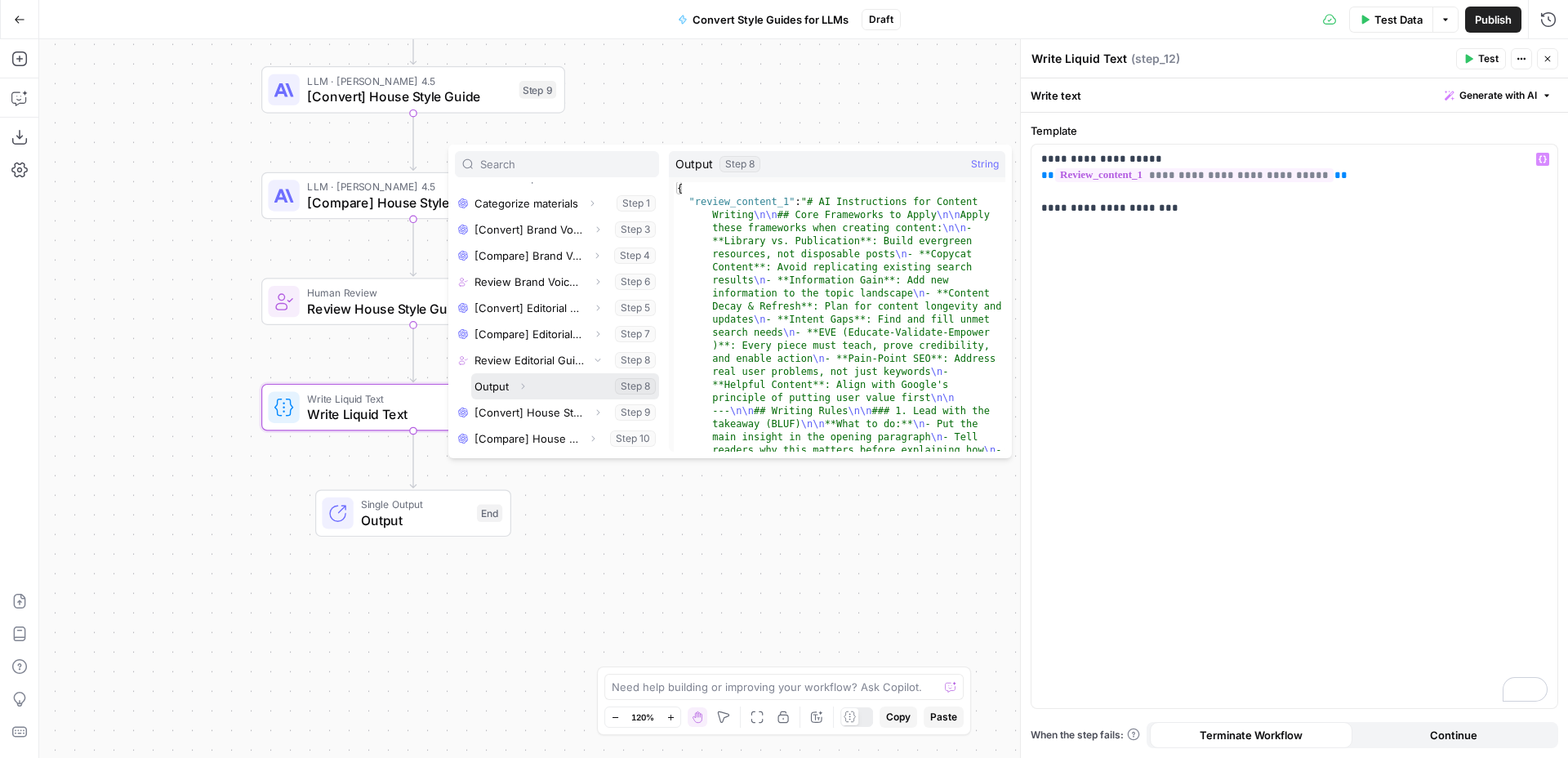
click at [523, 384] on icon "button" at bounding box center [523, 386] width 10 height 10
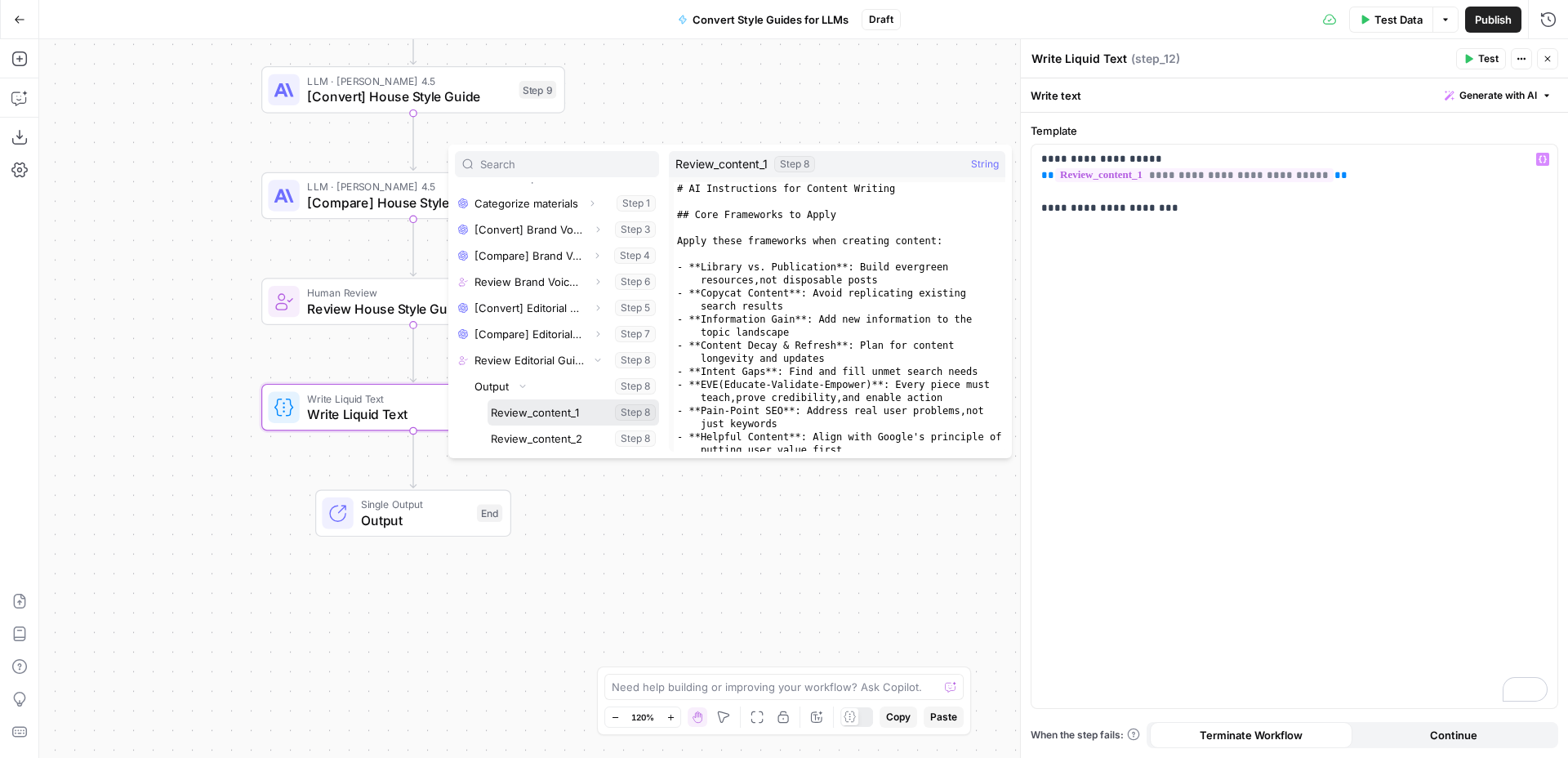
click at [547, 420] on button "Select variable Review_content_1" at bounding box center [572, 413] width 171 height 26
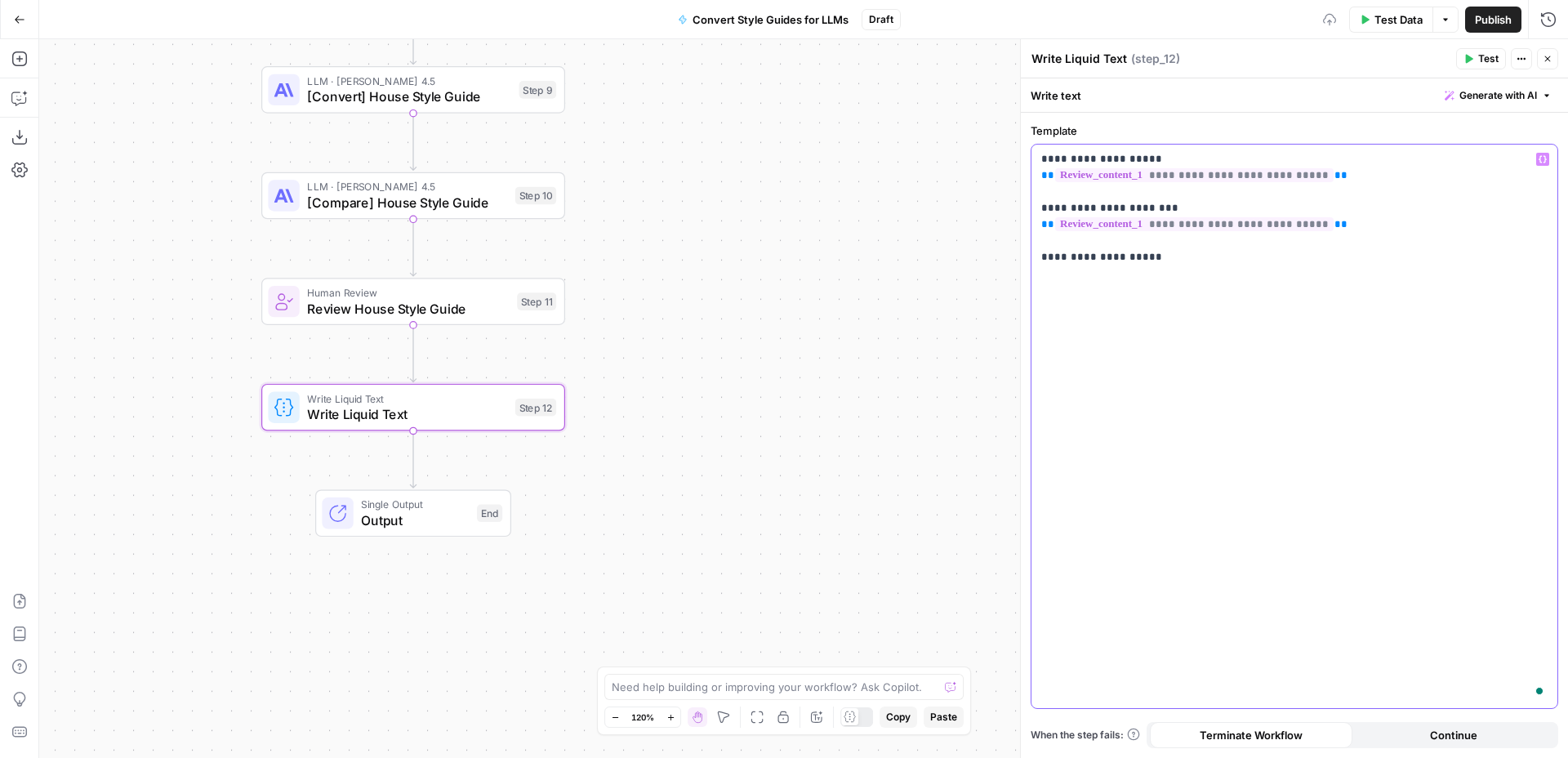
click at [1544, 157] on icon "button" at bounding box center [1542, 160] width 8 height 8
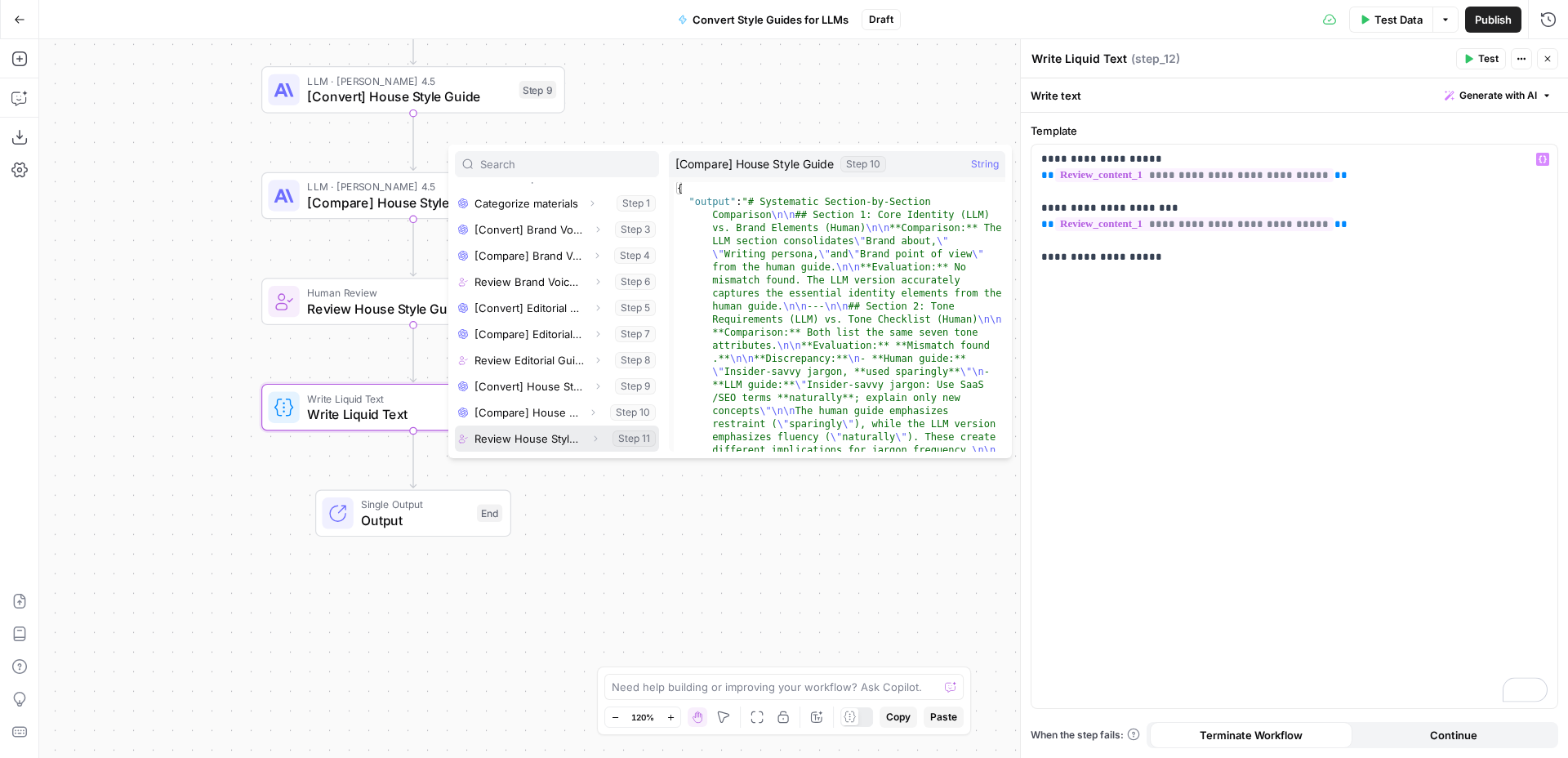
click at [595, 439] on icon "button" at bounding box center [596, 439] width 3 height 6
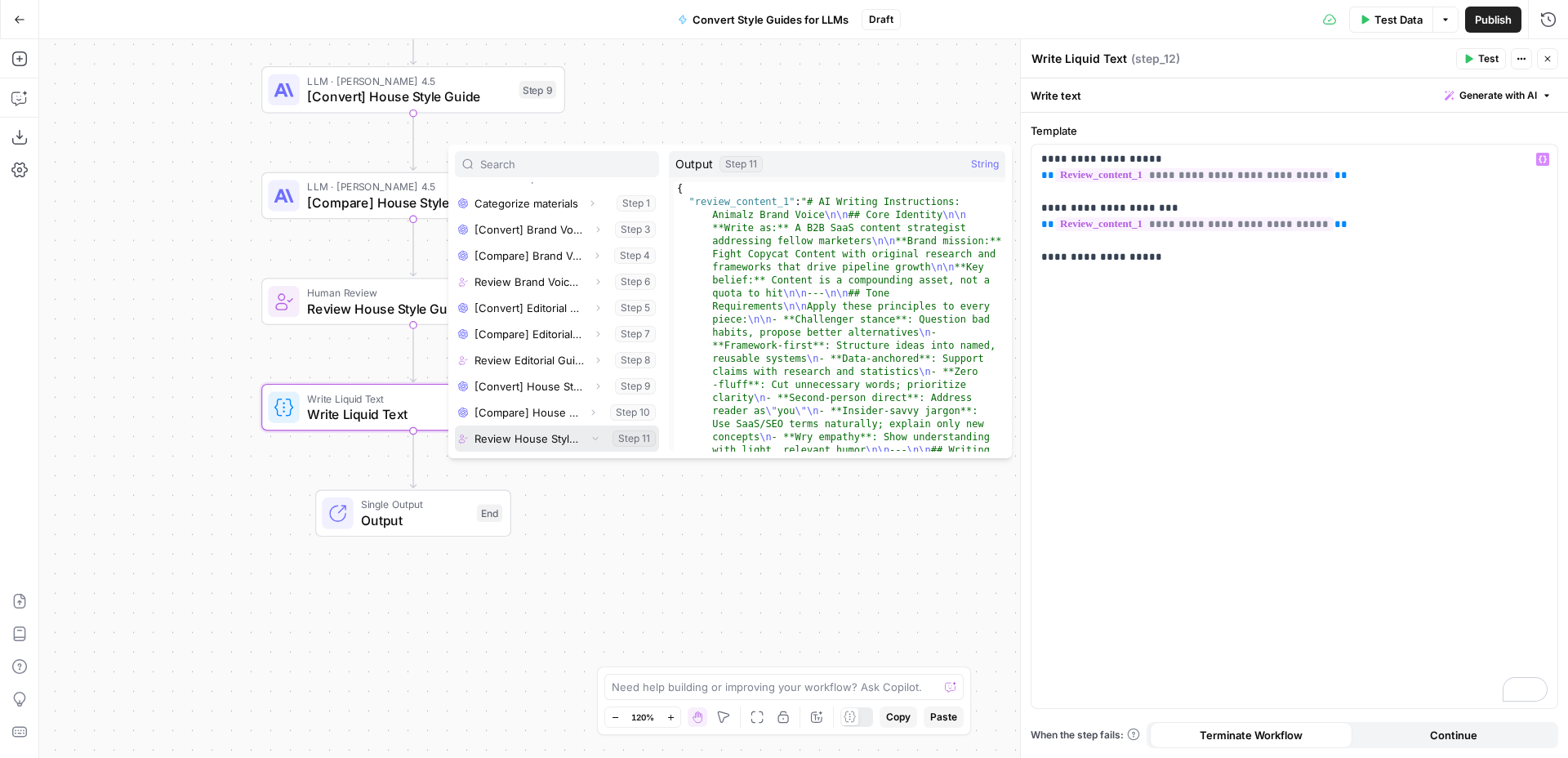
scroll to position [149, 0]
click at [524, 439] on icon "button" at bounding box center [523, 439] width 10 height 10
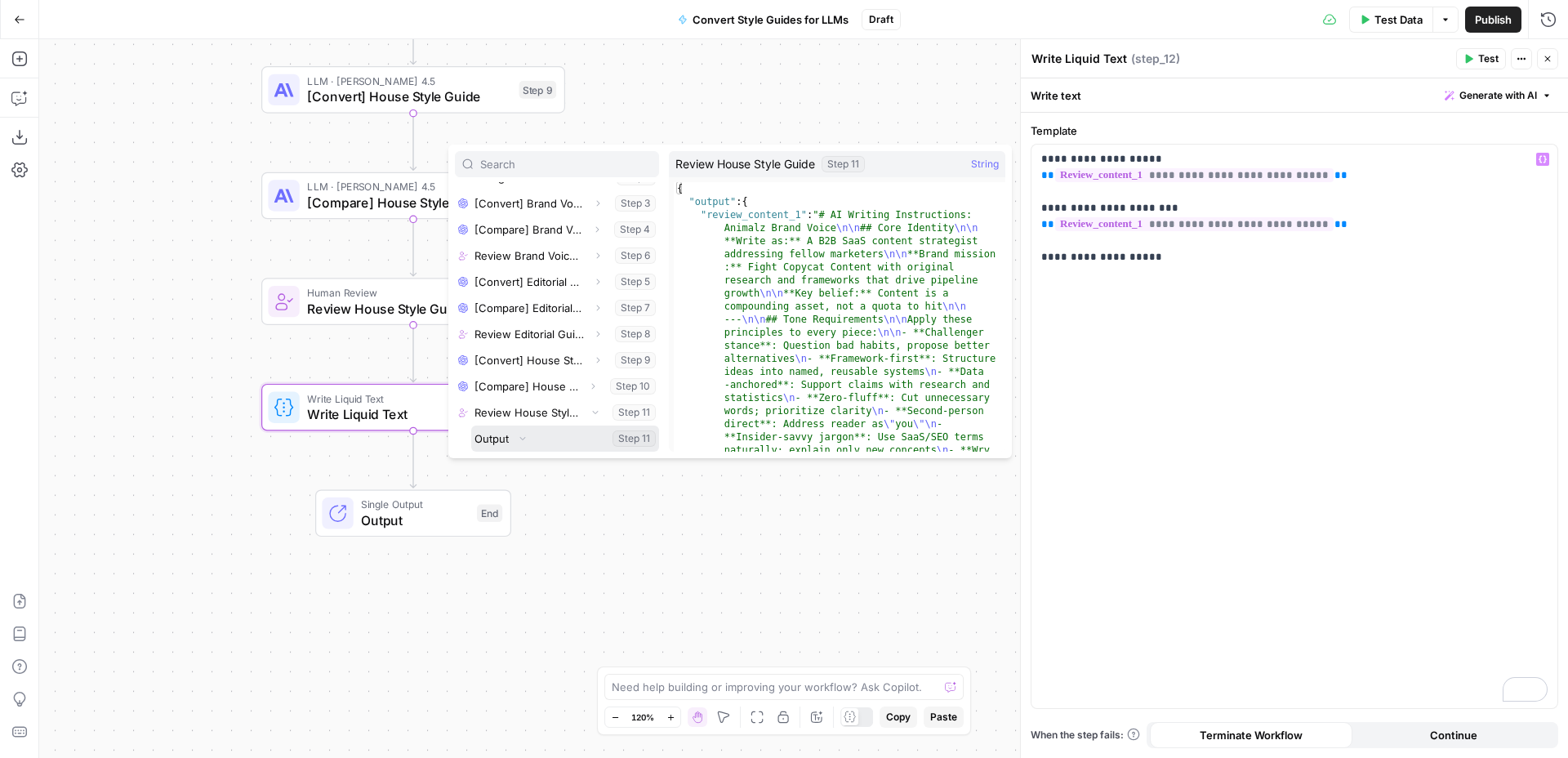
scroll to position [201, 0]
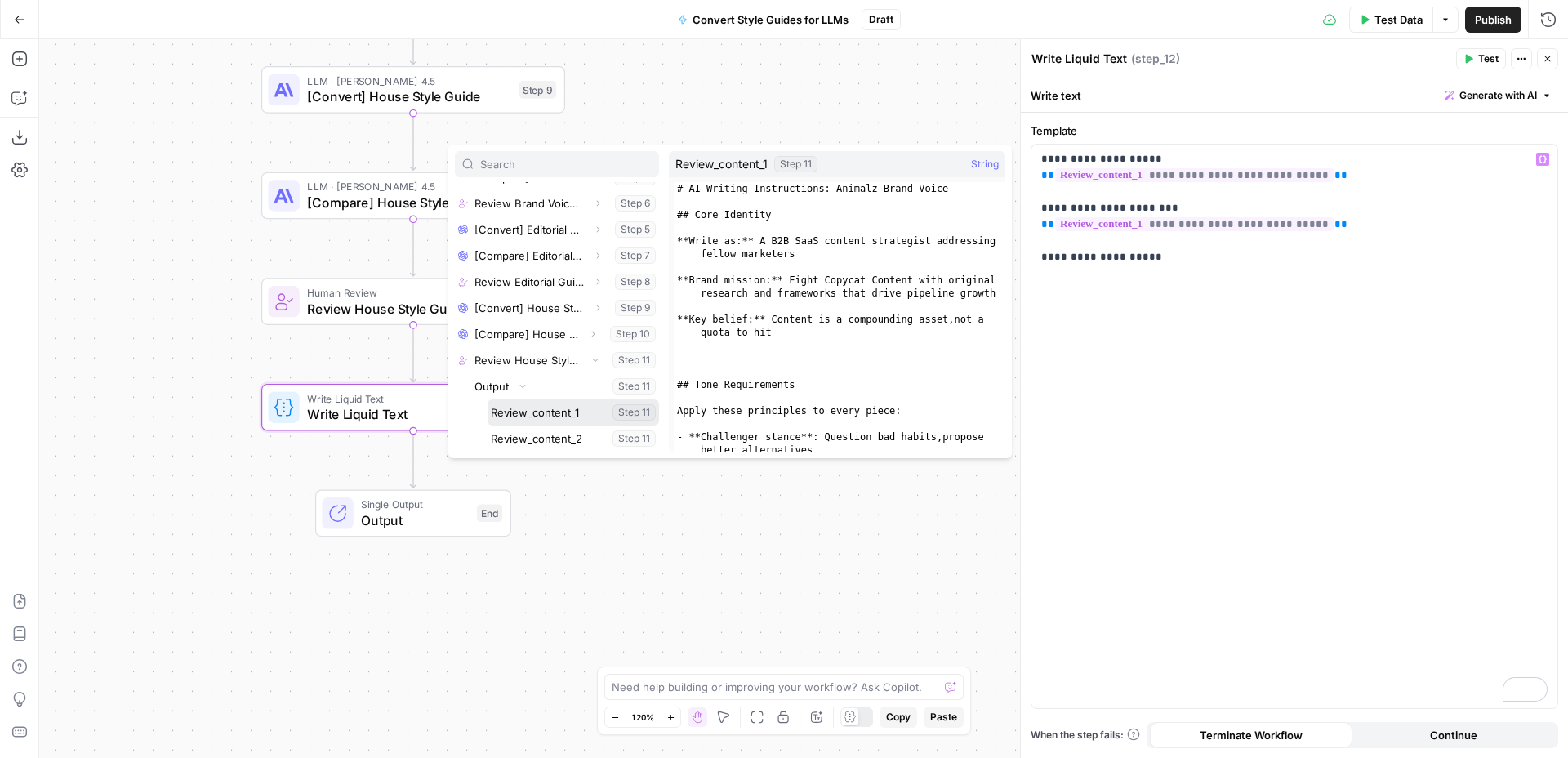
click at [536, 415] on button "Select variable Review_content_1" at bounding box center [572, 413] width 171 height 26
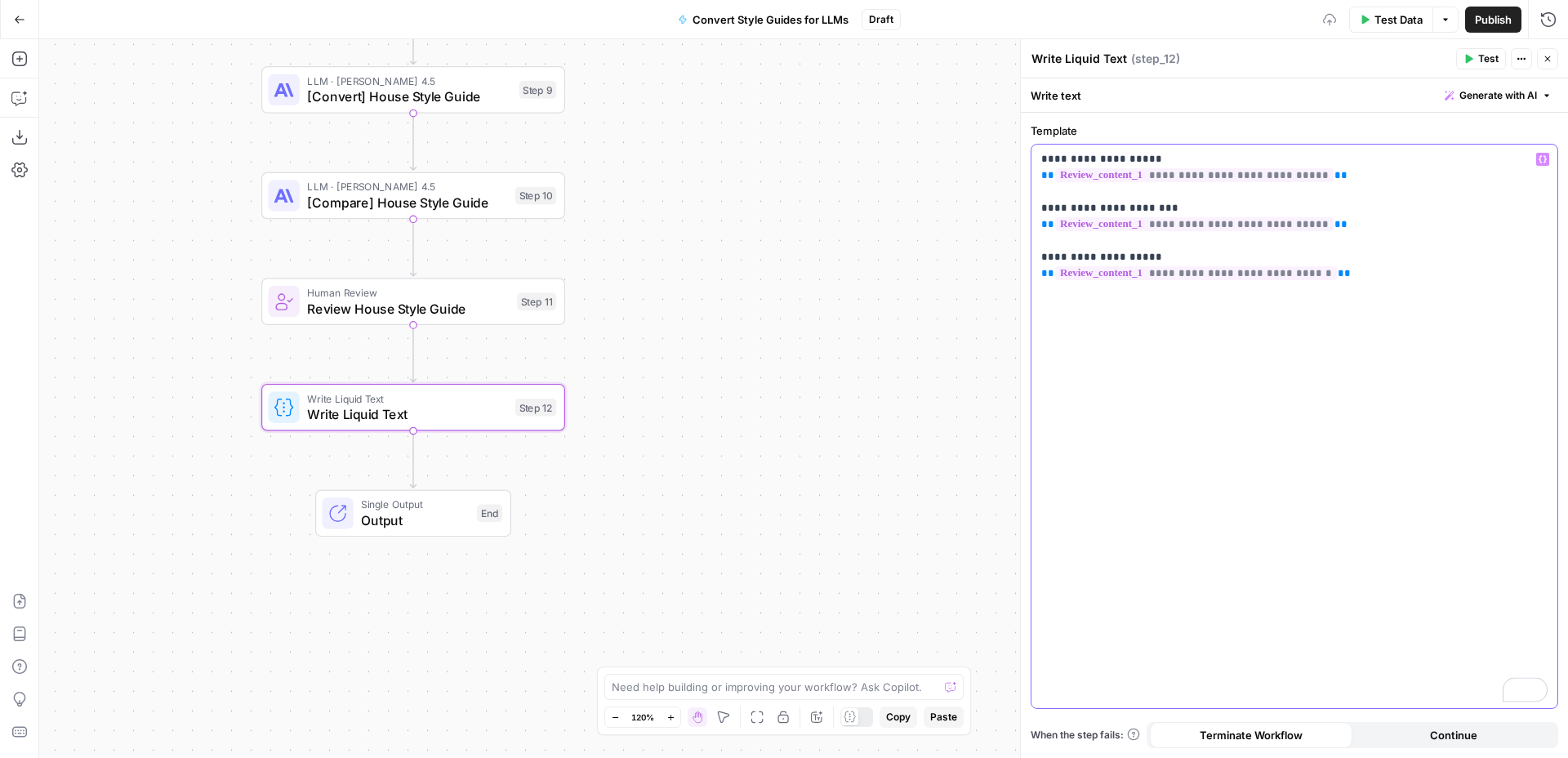
click at [1310, 323] on div "**********" at bounding box center [1294, 426] width 526 height 564
click at [1551, 54] on icon "button" at bounding box center [1547, 59] width 10 height 10
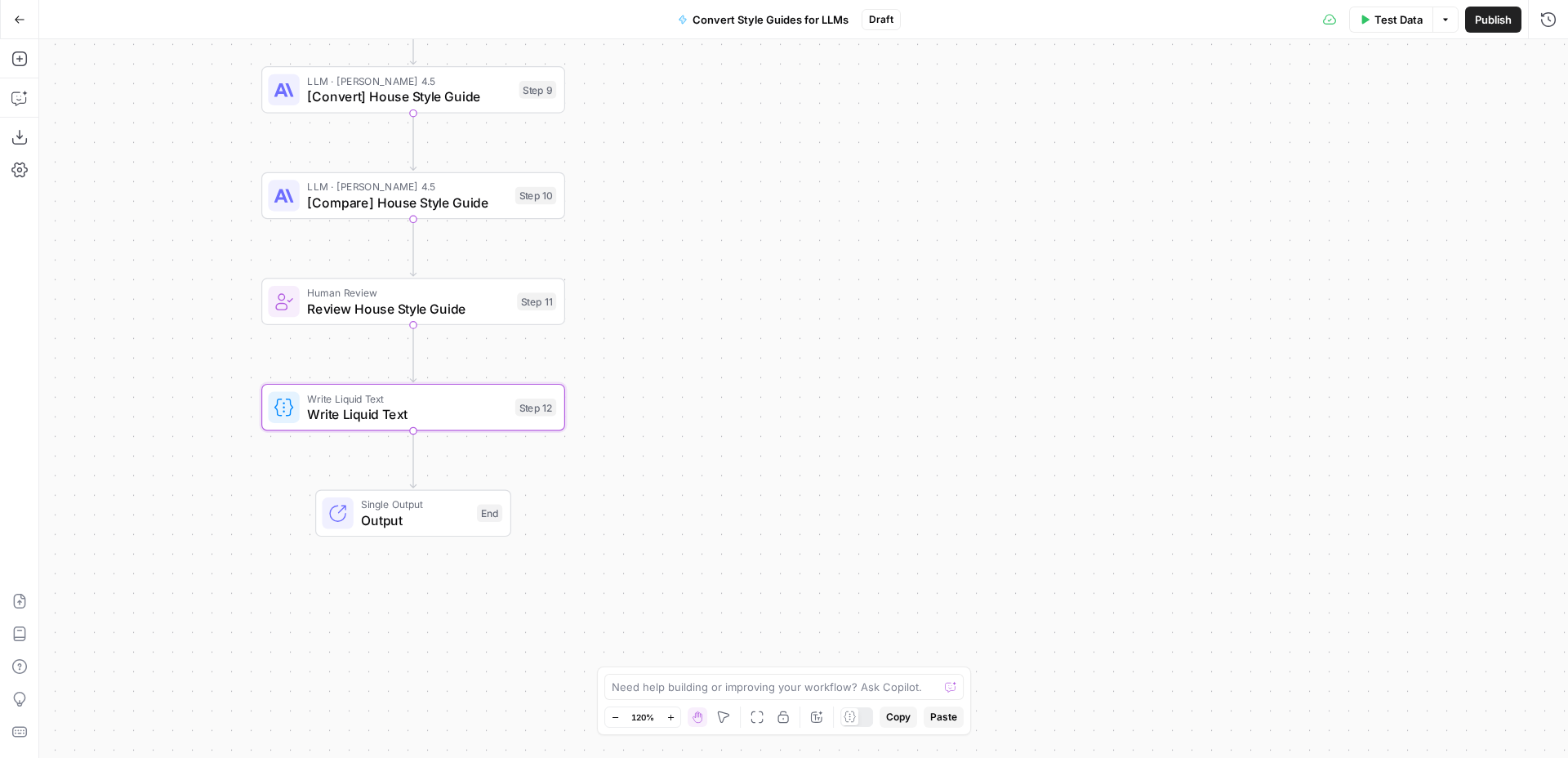
click at [433, 525] on span "Output" at bounding box center [414, 521] width 108 height 20
click at [444, 524] on span "Output" at bounding box center [414, 520] width 108 height 20
click at [439, 522] on span "Output" at bounding box center [414, 520] width 108 height 20
click at [697, 529] on div "Workflow Input Settings Inputs LLM · O3 Categorize materials Step 1 LLM · GPT-5…" at bounding box center [803, 398] width 1528 height 719
click at [450, 420] on span "Write Liquid Text" at bounding box center [408, 413] width 200 height 20
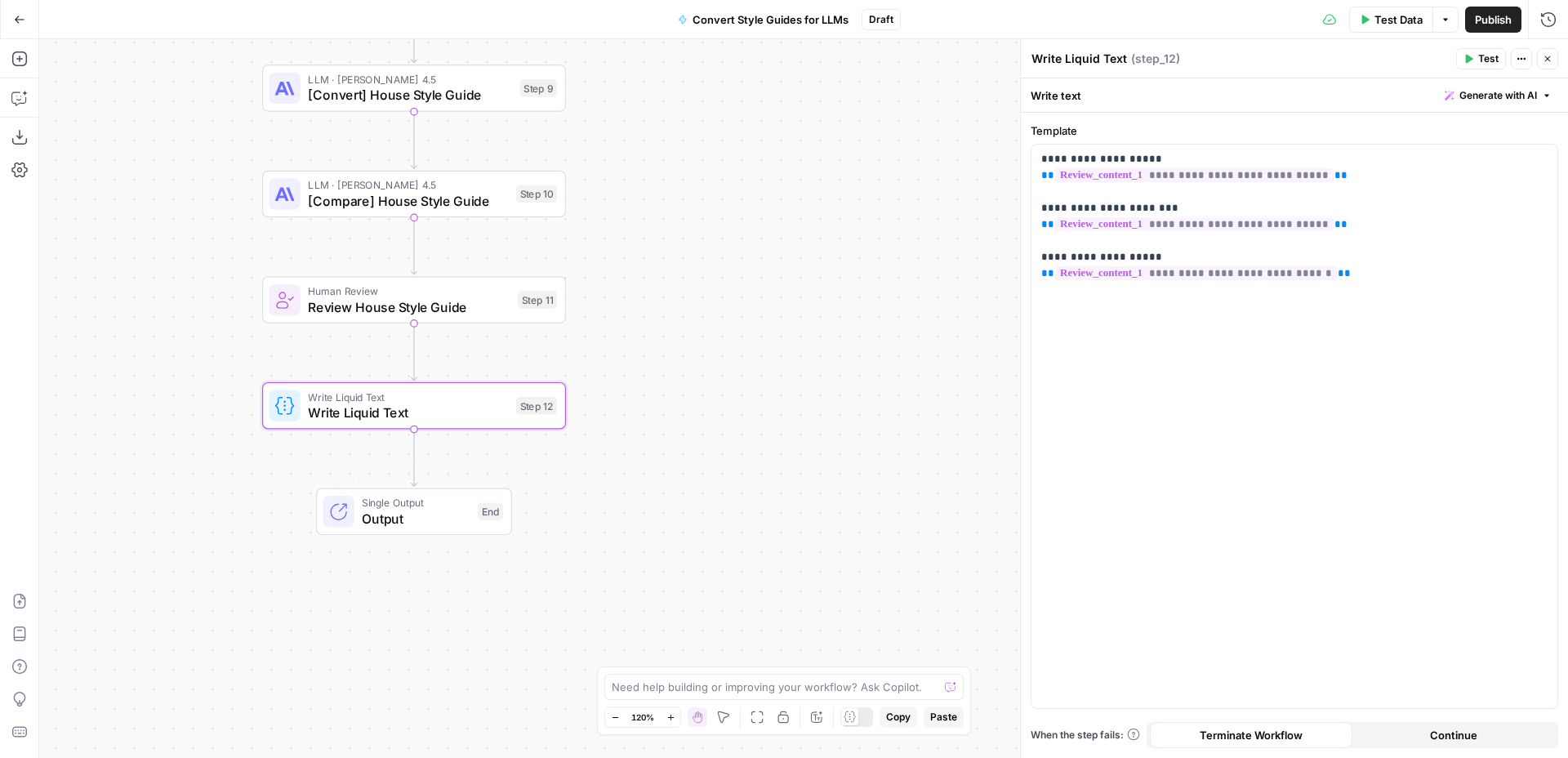
click at [431, 525] on span "Output" at bounding box center [415, 519] width 108 height 20
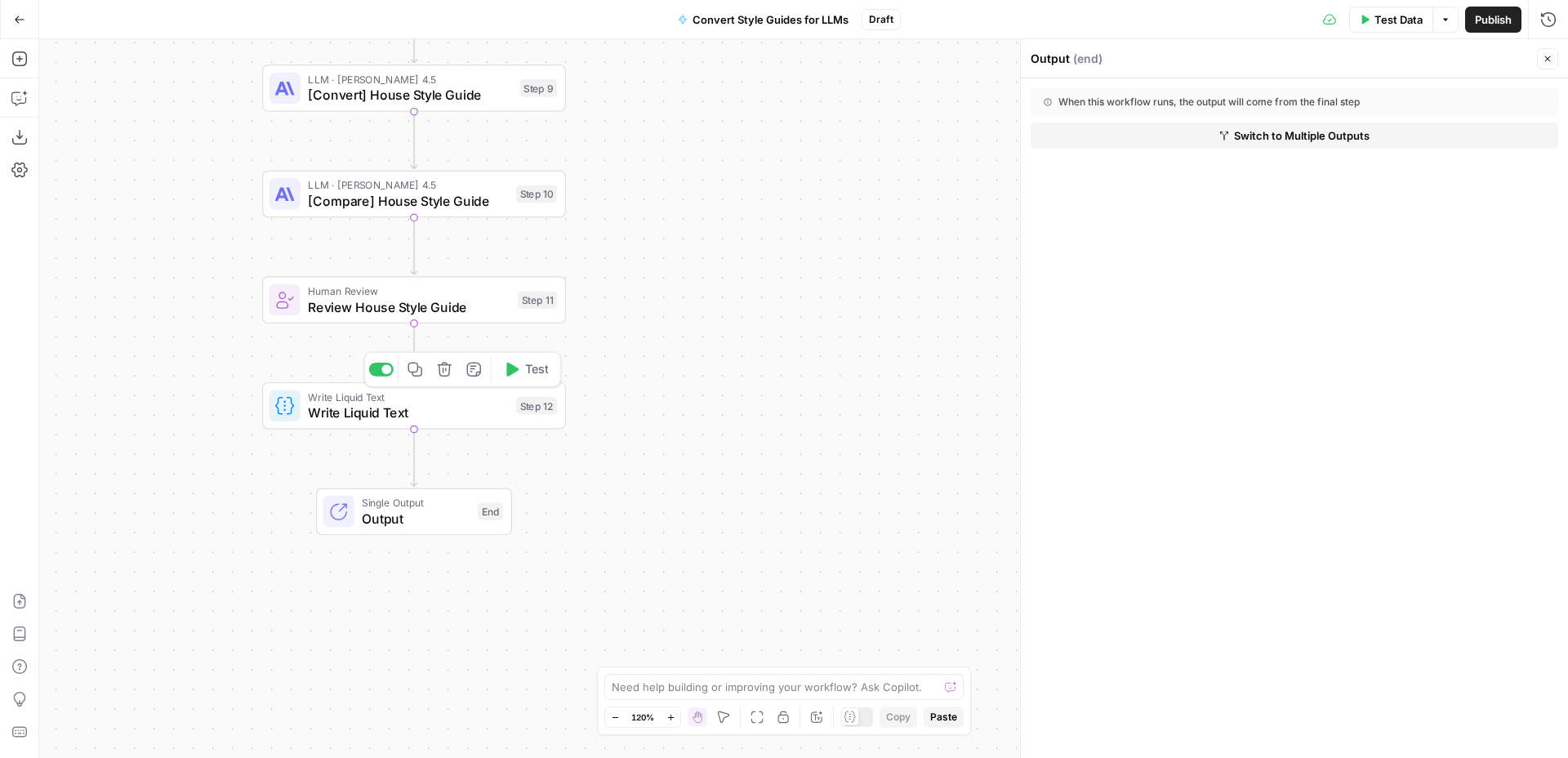
click at [451, 415] on span "Write Liquid Text" at bounding box center [408, 413] width 200 height 20
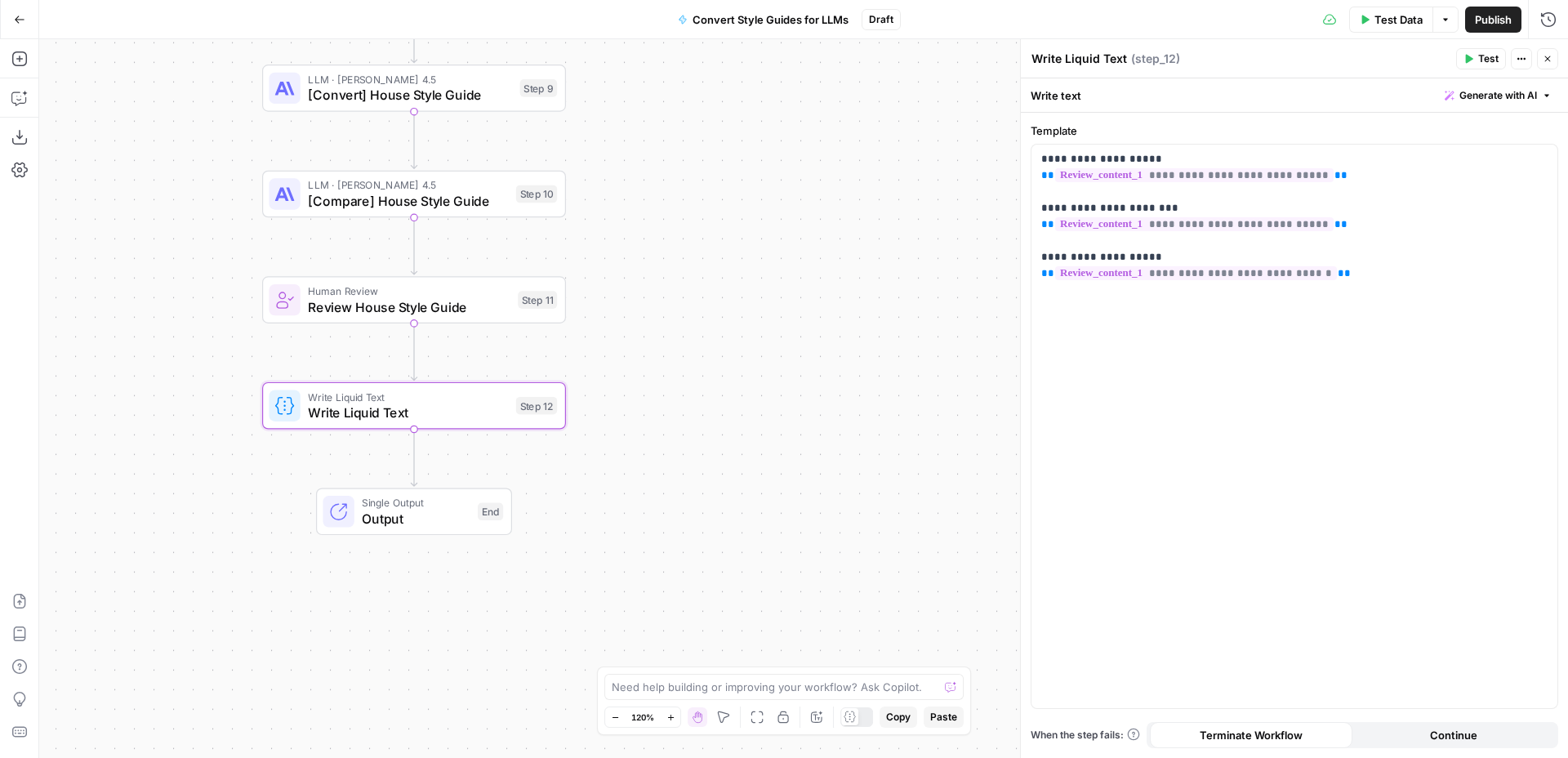
click at [1473, 55] on button "Test" at bounding box center [1481, 59] width 50 height 22
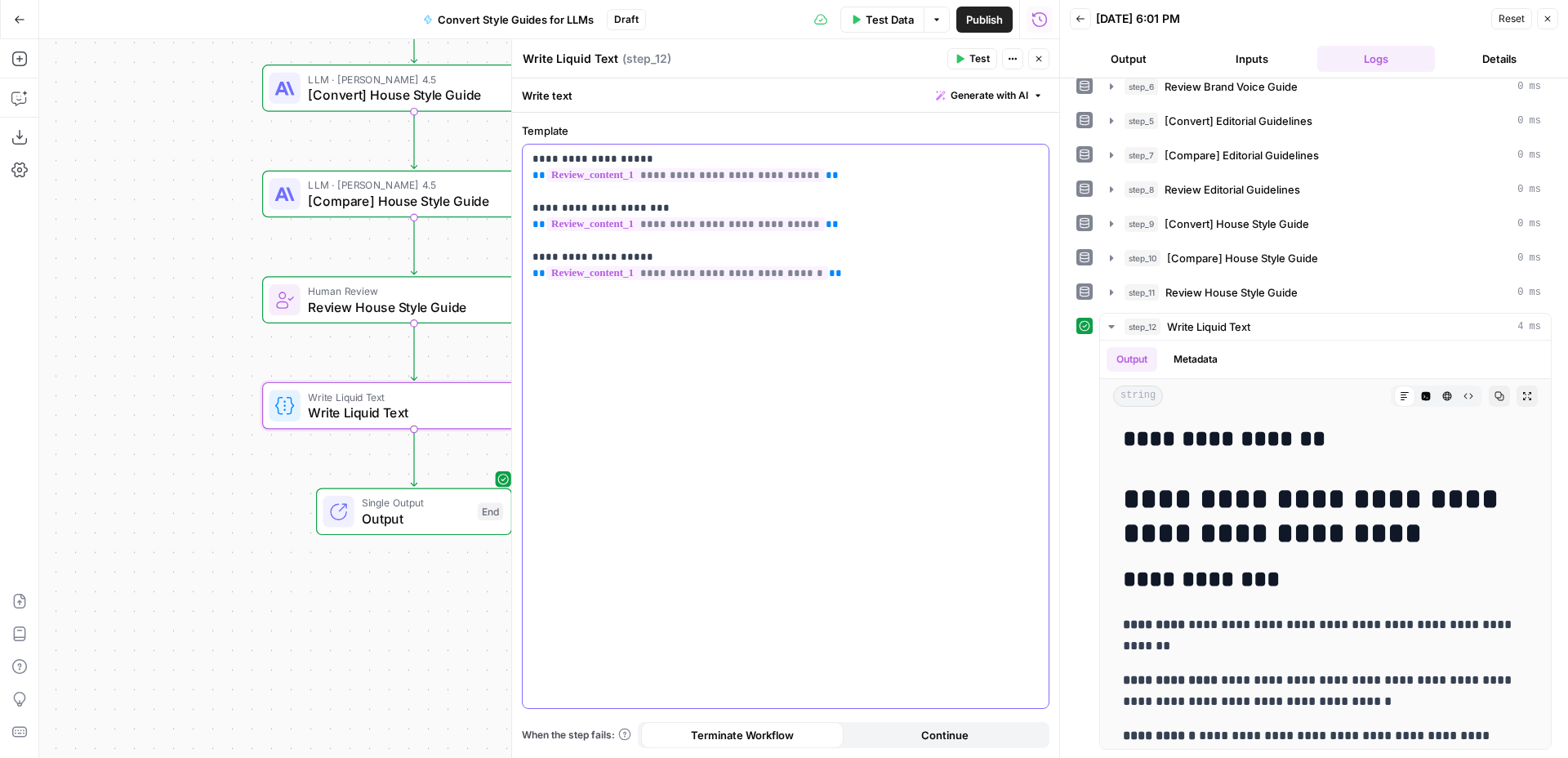
click at [541, 151] on p "**********" at bounding box center [786, 217] width 506 height 131
click at [541, 208] on p "**********" at bounding box center [786, 217] width 506 height 131
click at [539, 252] on p "**********" at bounding box center [786, 217] width 506 height 131
click at [978, 62] on span "Test" at bounding box center [979, 59] width 21 height 15
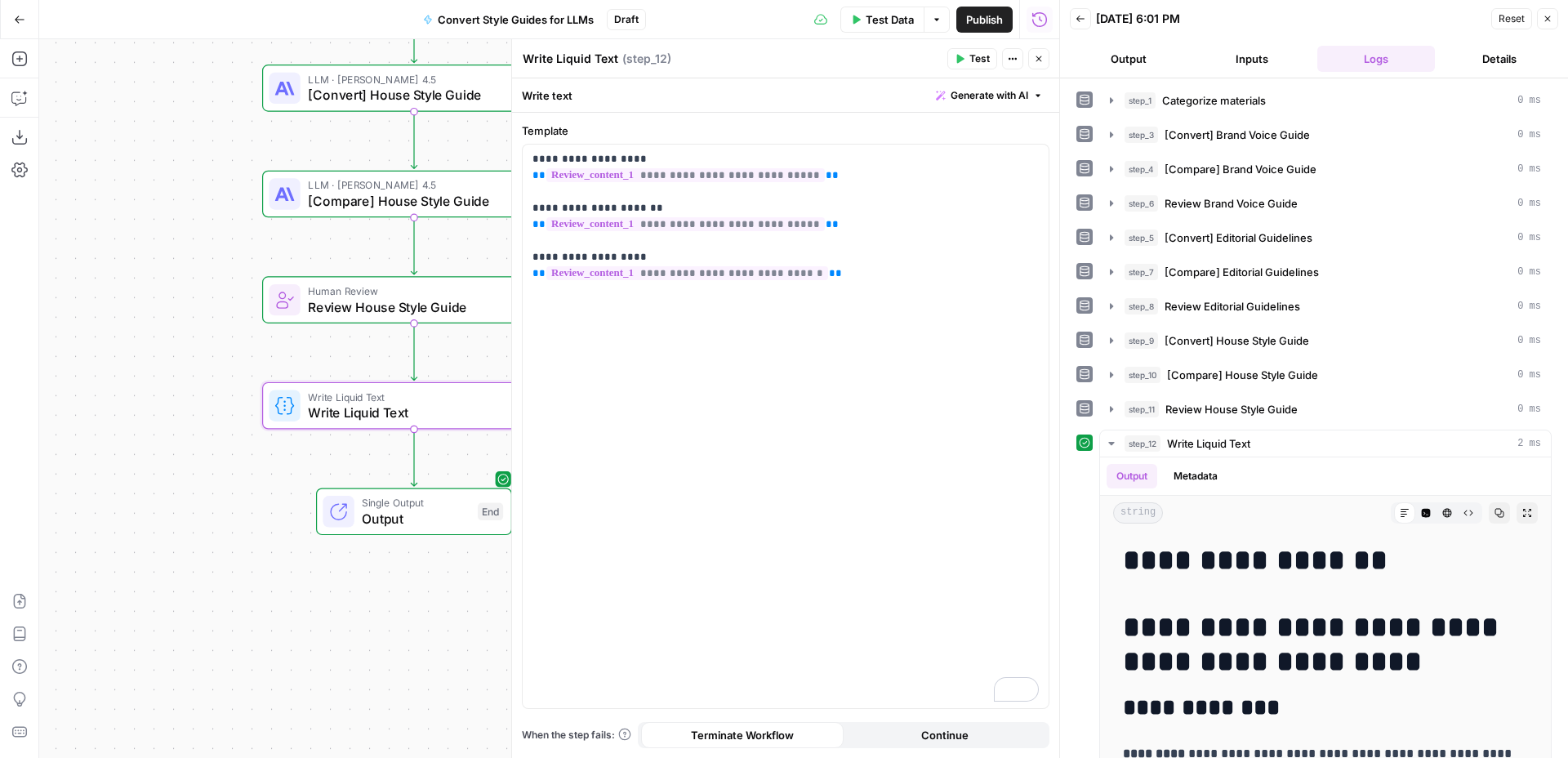
click at [1549, 15] on icon "button" at bounding box center [1547, 19] width 10 height 10
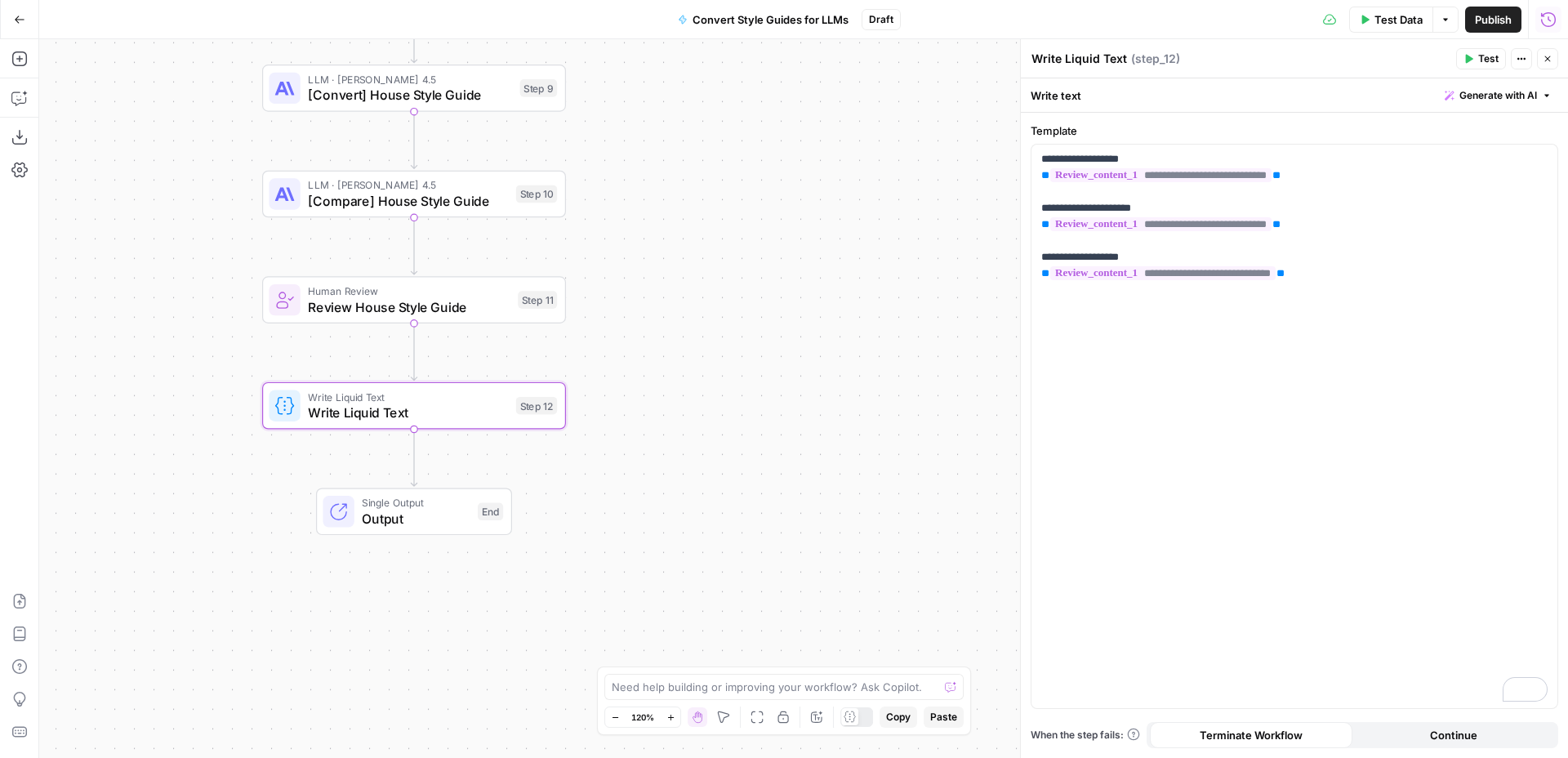
click at [1549, 57] on icon "button" at bounding box center [1547, 59] width 10 height 10
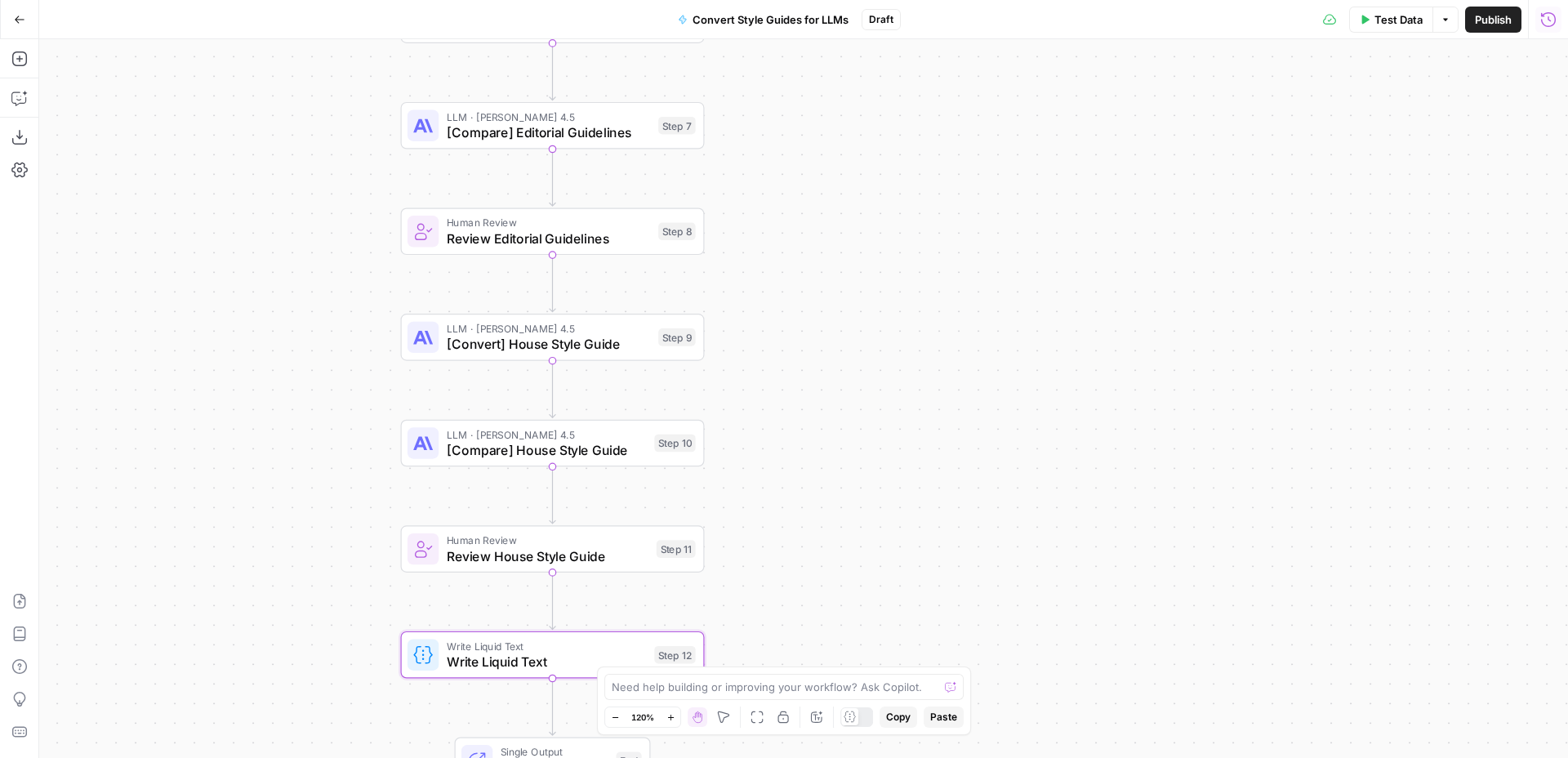
click at [823, 298] on div "Workflow Input Settings Inputs LLM · O3 Categorize materials Step 1 LLM · GPT-5…" at bounding box center [803, 398] width 1528 height 719
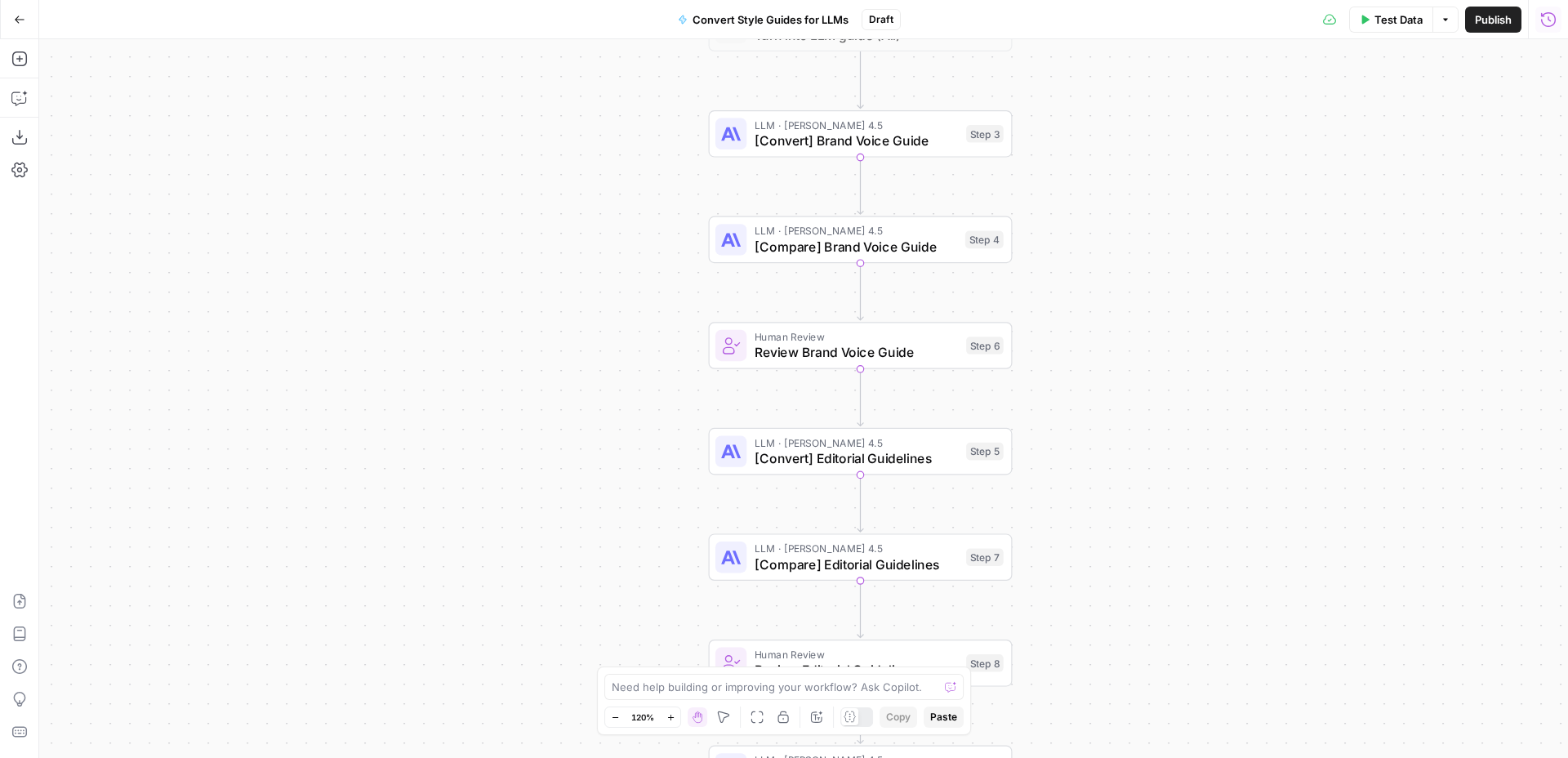
drag, startPoint x: 882, startPoint y: 226, endPoint x: 1121, endPoint y: 527, distance: 384.3
click at [1121, 527] on div "Workflow Input Settings Inputs LLM · O3 Categorize materials Step 1 LLM · GPT-5…" at bounding box center [803, 398] width 1528 height 719
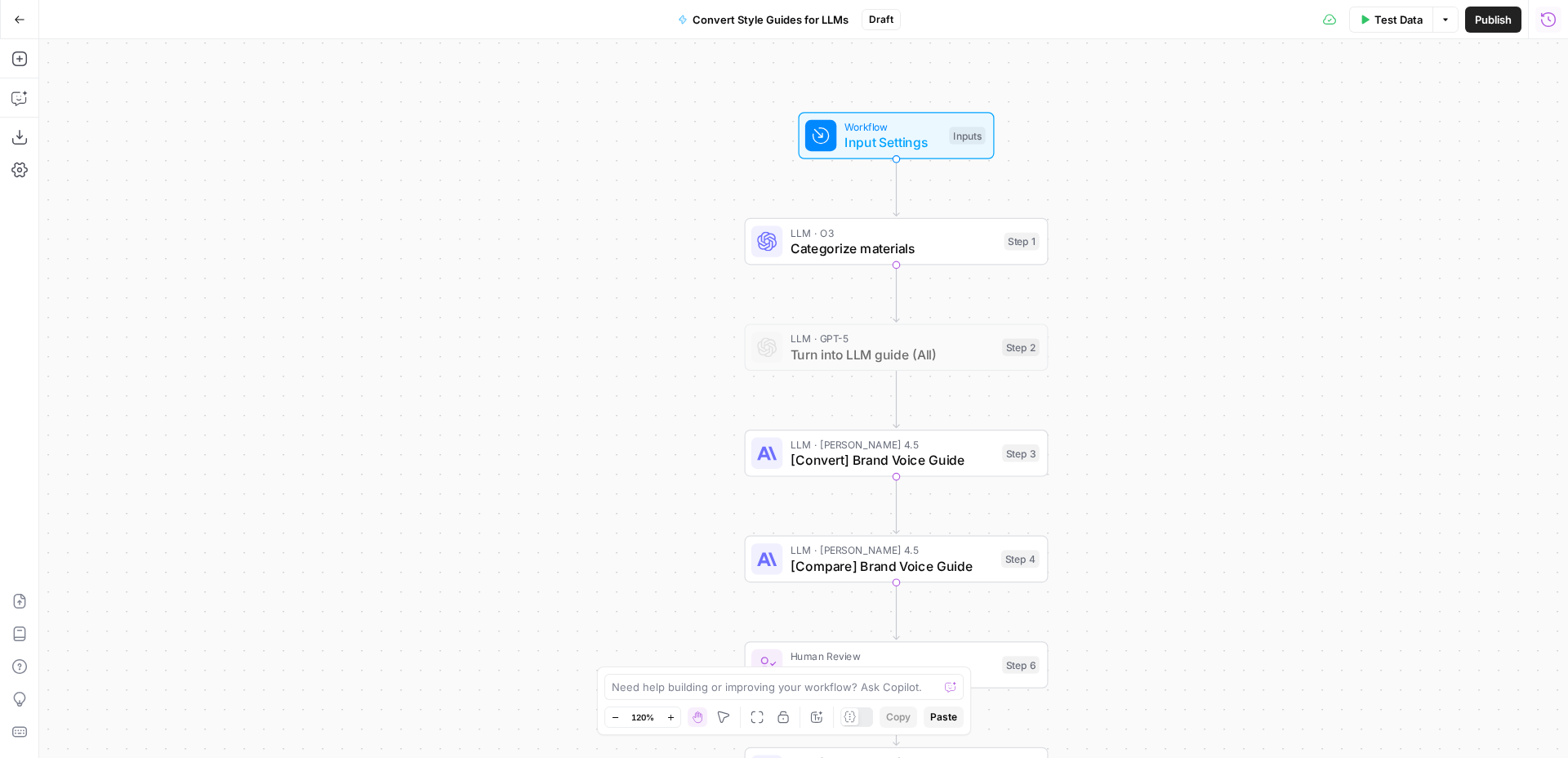
drag, startPoint x: 1151, startPoint y: 286, endPoint x: 1188, endPoint y: 609, distance: 325.1
click at [1188, 609] on div "Workflow Input Settings Inputs LLM · O3 Categorize materials Step 1 LLM · GPT-5…" at bounding box center [803, 398] width 1528 height 719
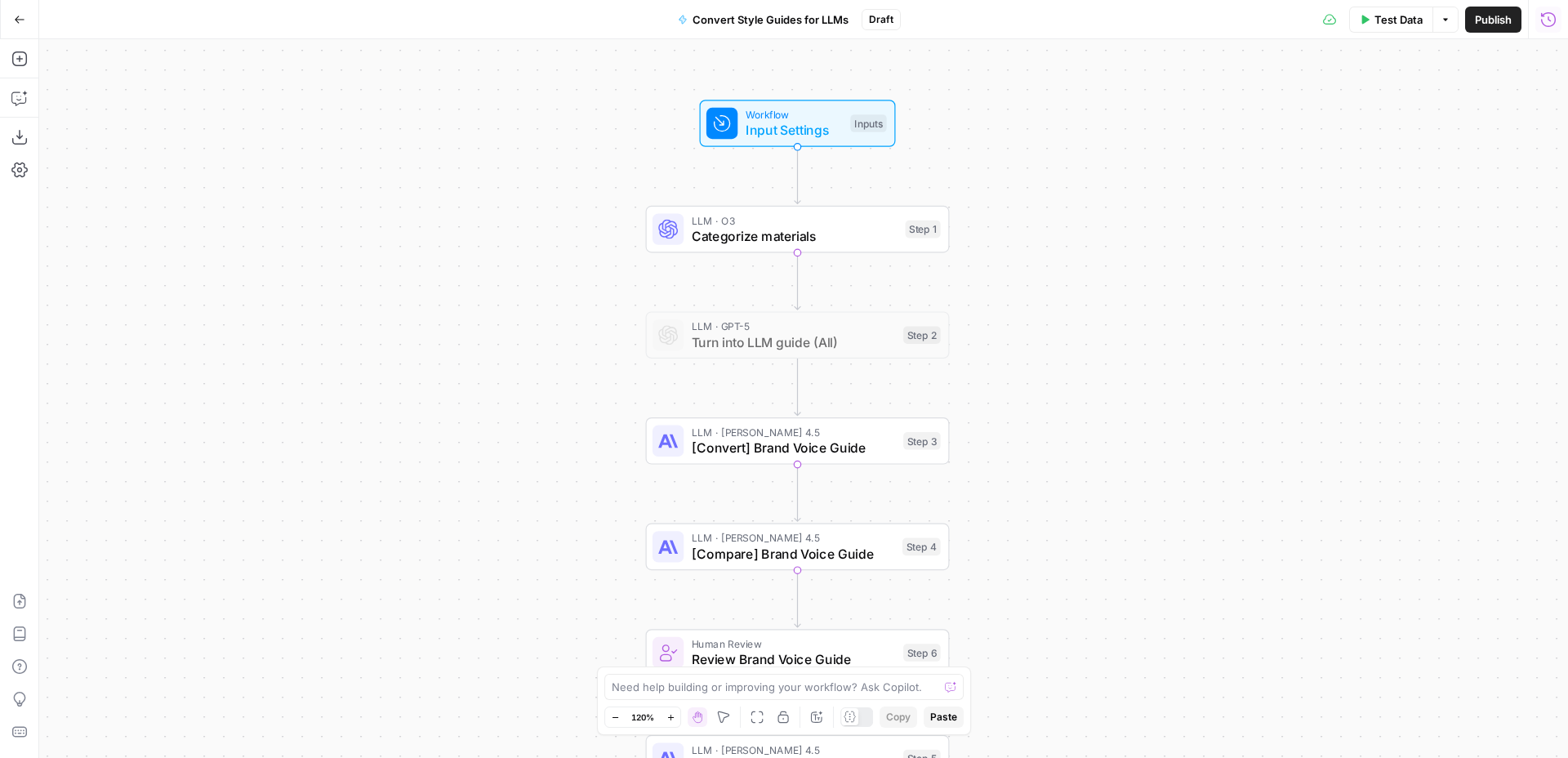
drag, startPoint x: 1171, startPoint y: 158, endPoint x: 1072, endPoint y: 142, distance: 100.3
click at [1072, 142] on div "Workflow Input Settings Inputs LLM · O3 Categorize materials Step 1 LLM · GPT-5…" at bounding box center [803, 398] width 1528 height 719
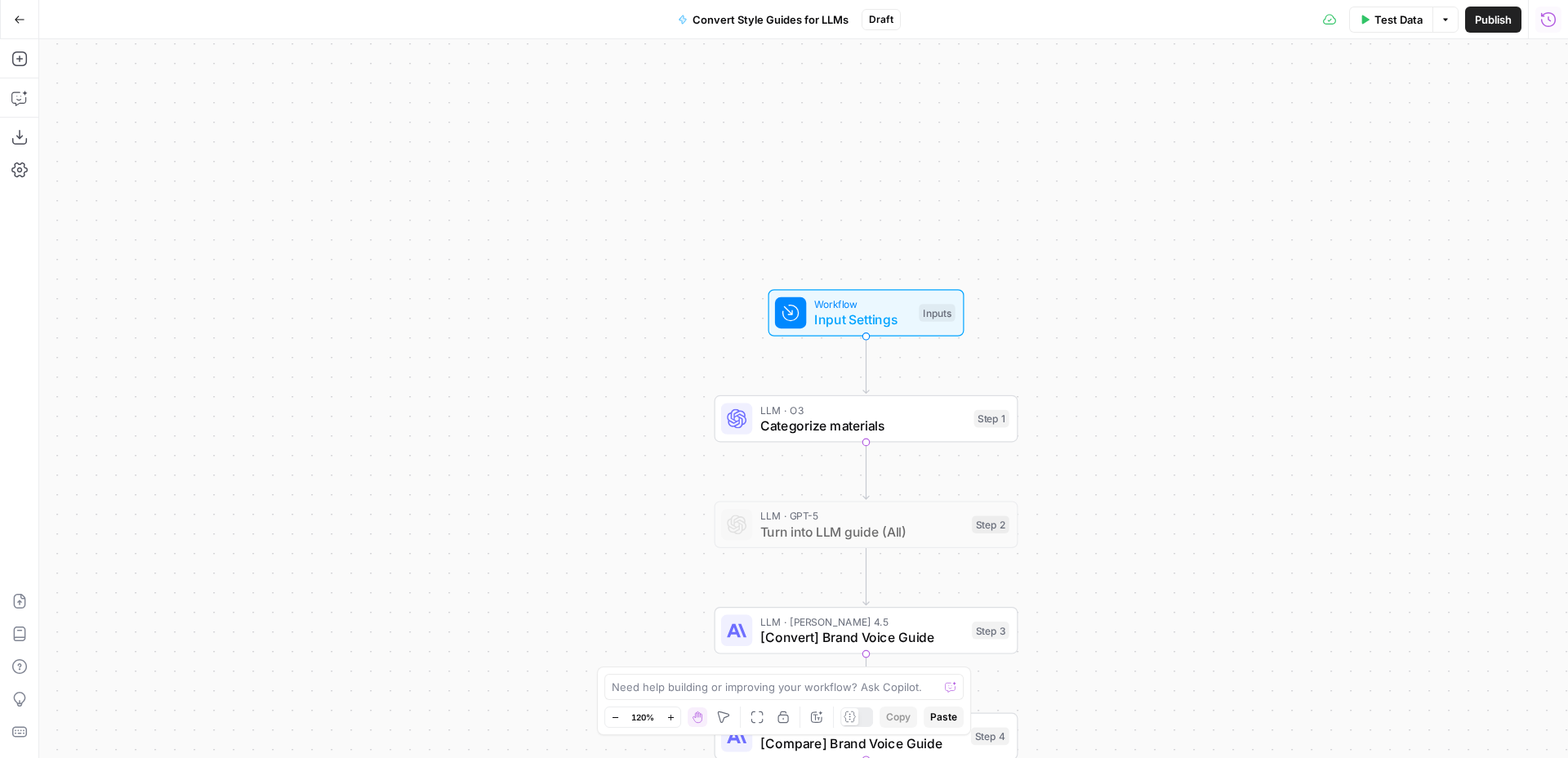
drag, startPoint x: 1187, startPoint y: 276, endPoint x: 1255, endPoint y: 477, distance: 212.2
click at [1255, 477] on div "Workflow Input Settings Inputs LLM · O3 Categorize materials Step 1 LLM · GPT-5…" at bounding box center [803, 398] width 1528 height 719
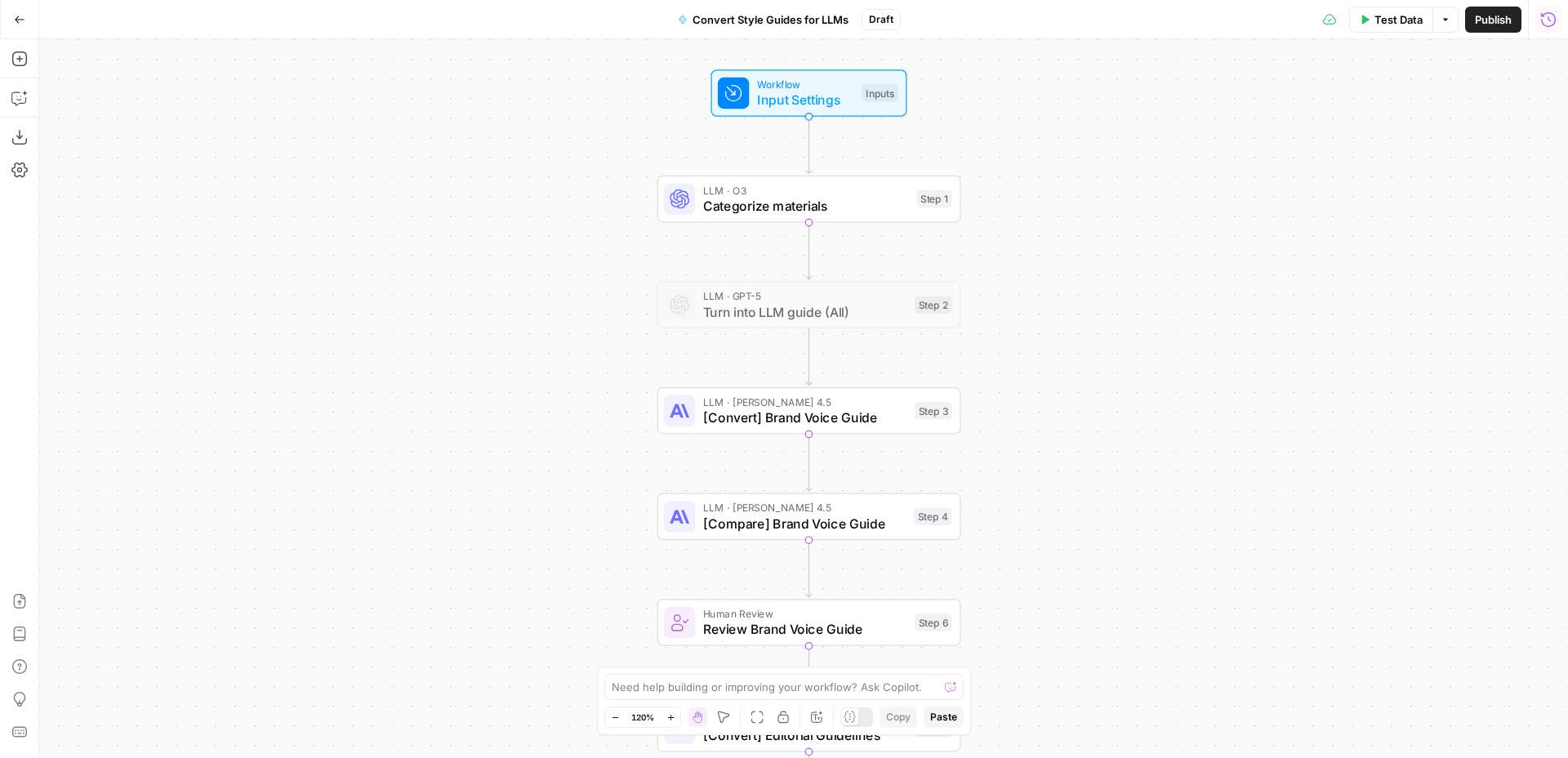
drag, startPoint x: 1255, startPoint y: 477, endPoint x: 1198, endPoint y: 247, distance: 237.0
click at [1198, 247] on div "Workflow Input Settings Inputs LLM · O3 Categorize materials Step 1 LLM · GPT-5…" at bounding box center [803, 398] width 1528 height 719
click at [1490, 24] on span "Publish" at bounding box center [1493, 20] width 36 height 17
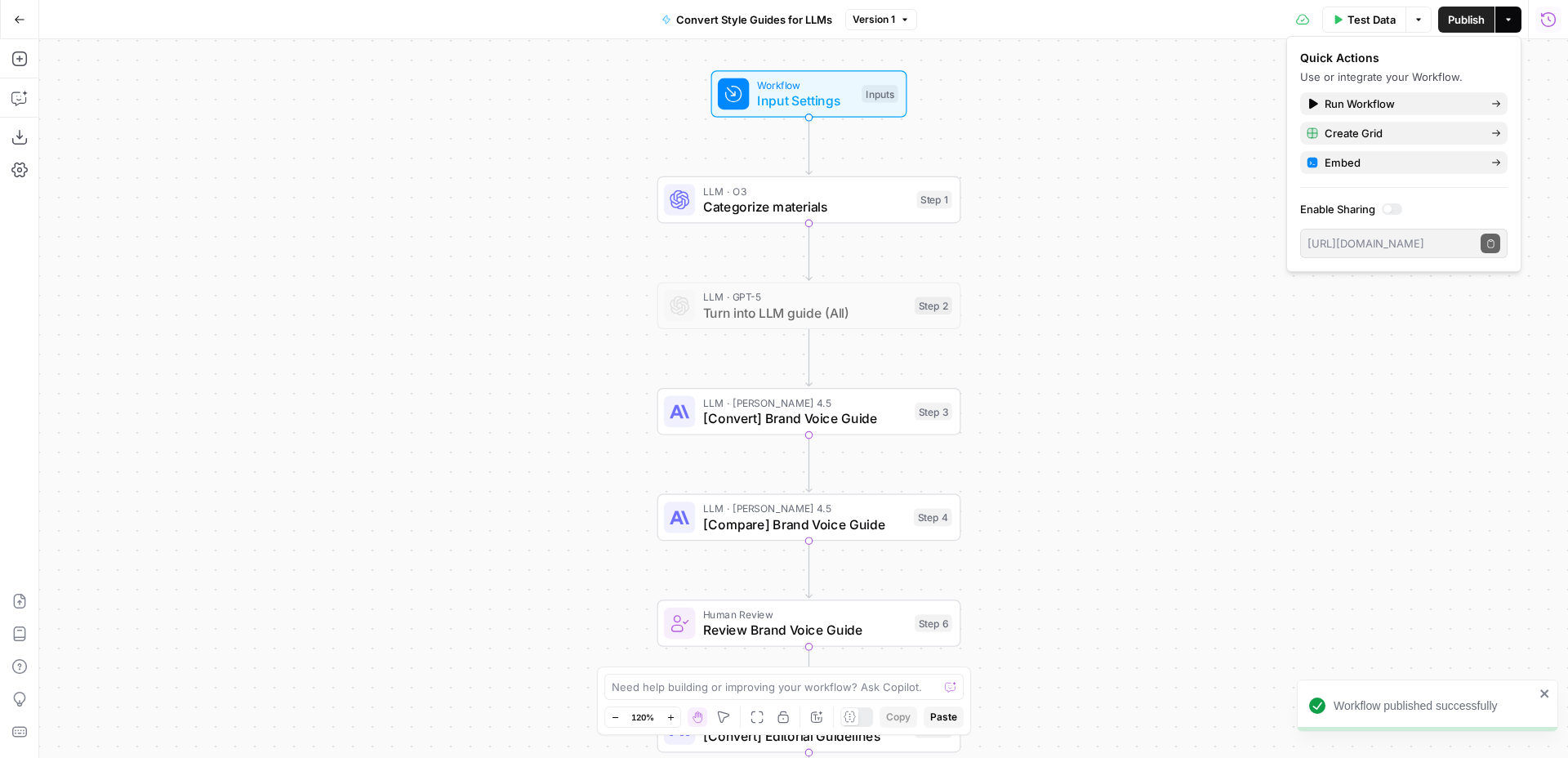
click at [761, 21] on span "Convert Style Guides for LLMs" at bounding box center [754, 20] width 156 height 17
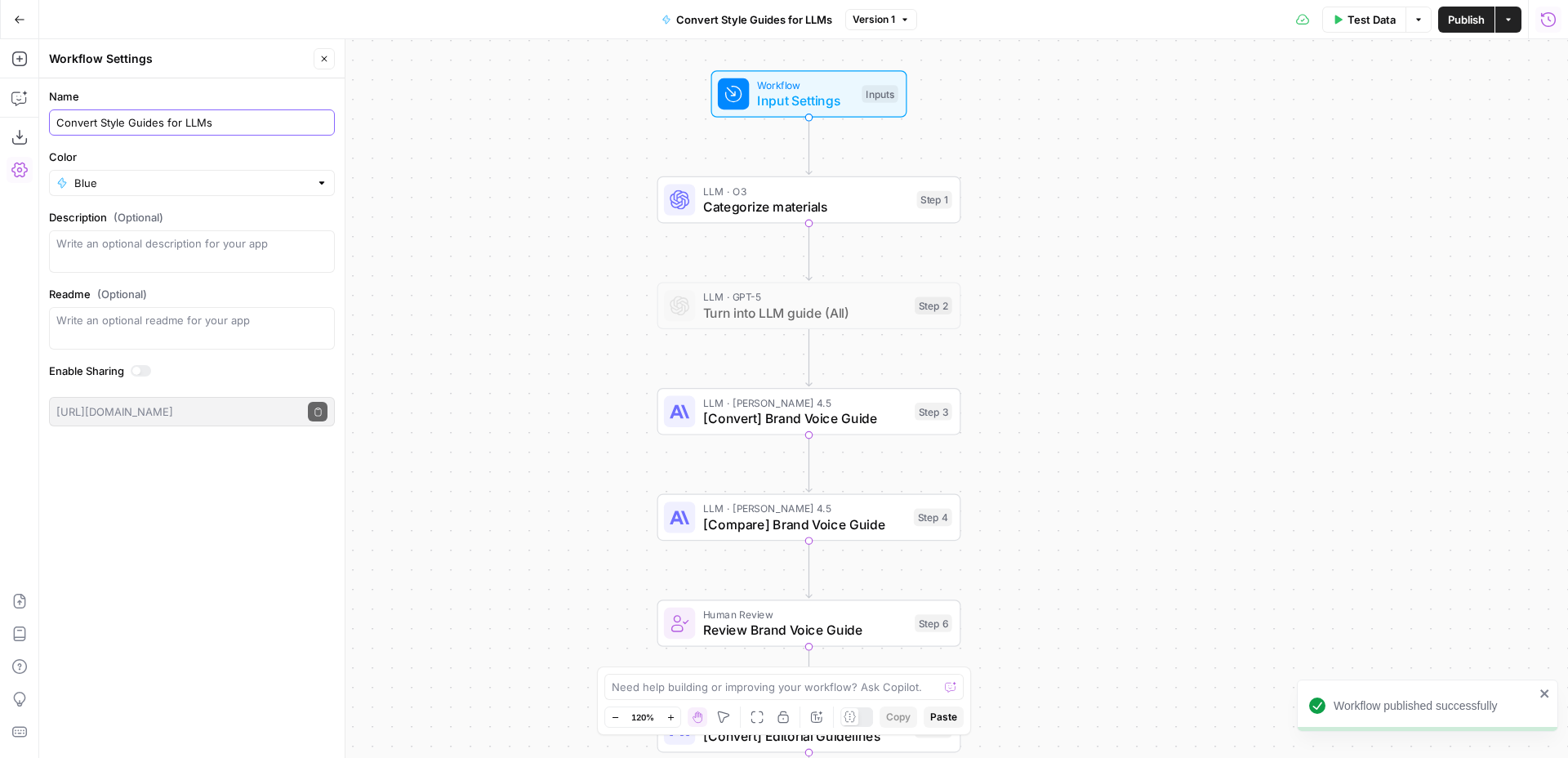
click at [241, 127] on input "Convert Style Guides for LLMs" at bounding box center [192, 122] width 271 height 17
click at [404, 104] on div "Workflow Input Settings Inputs LLM · O3 Categorize materials Step 1 LLM · GPT-5…" at bounding box center [803, 398] width 1528 height 719
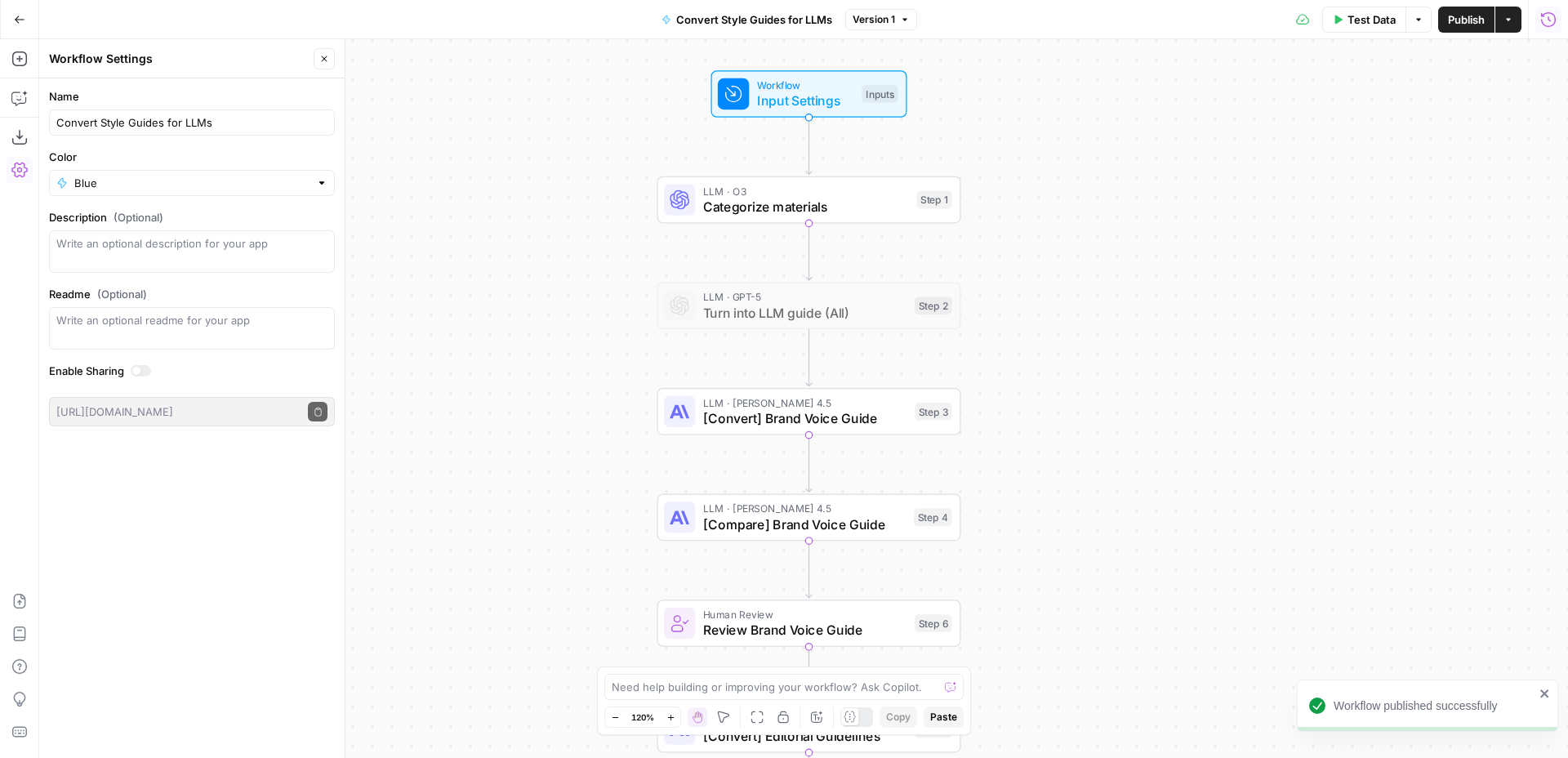
click at [20, 14] on icon "button" at bounding box center [20, 20] width 12 height 12
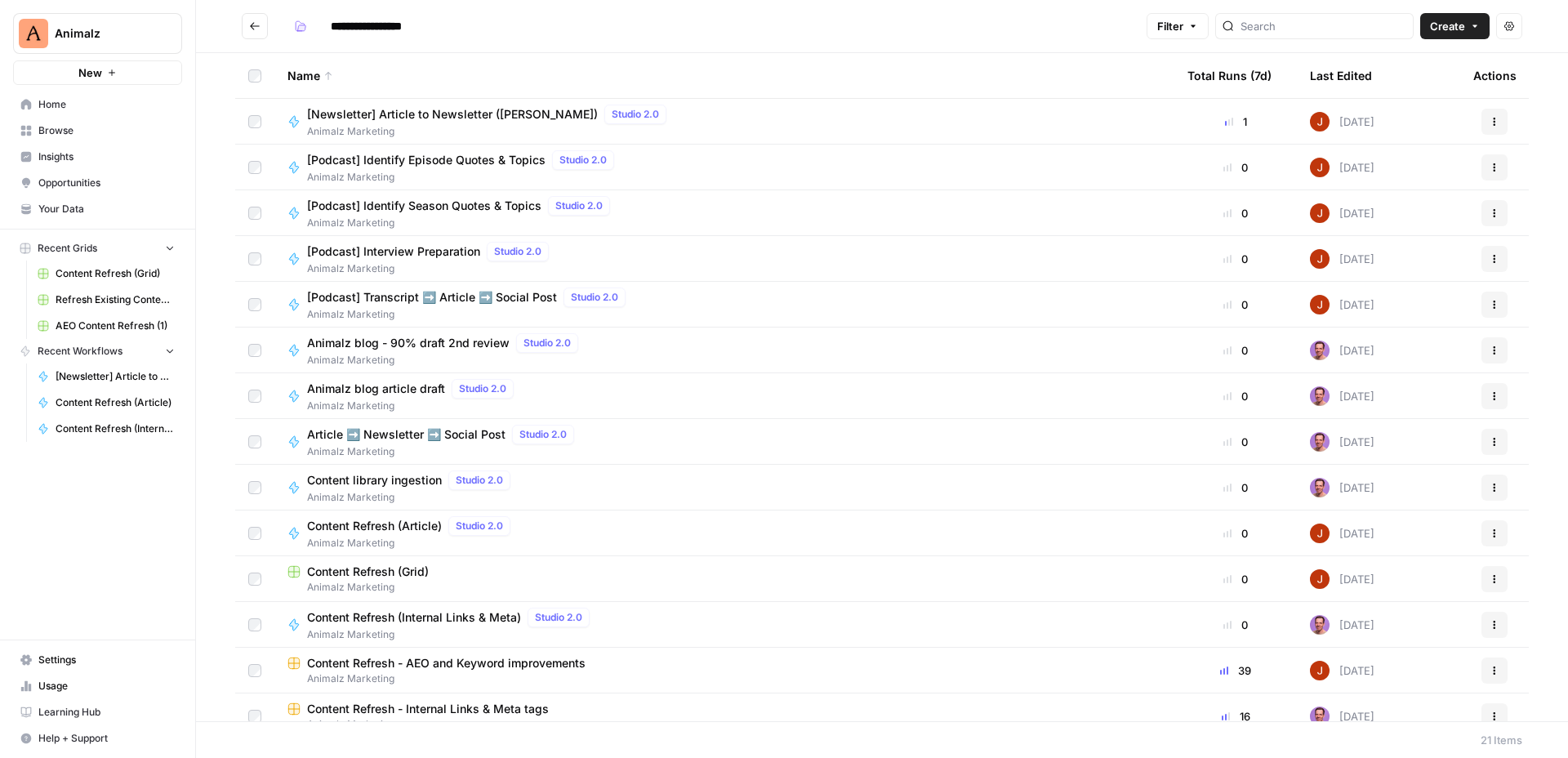
click at [84, 104] on span "Home" at bounding box center [106, 105] width 136 height 15
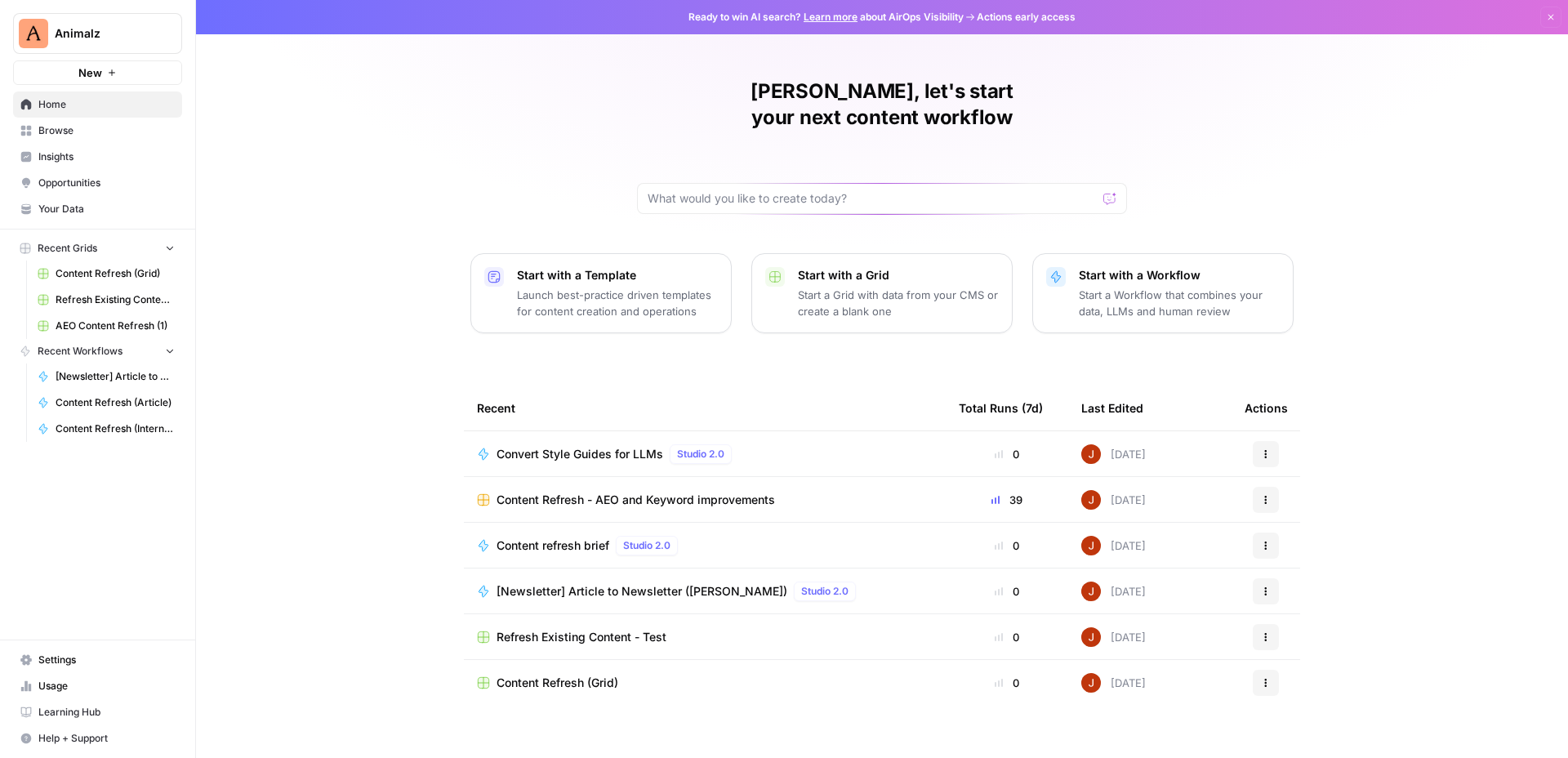
click at [52, 131] on span "Browse" at bounding box center [106, 131] width 136 height 15
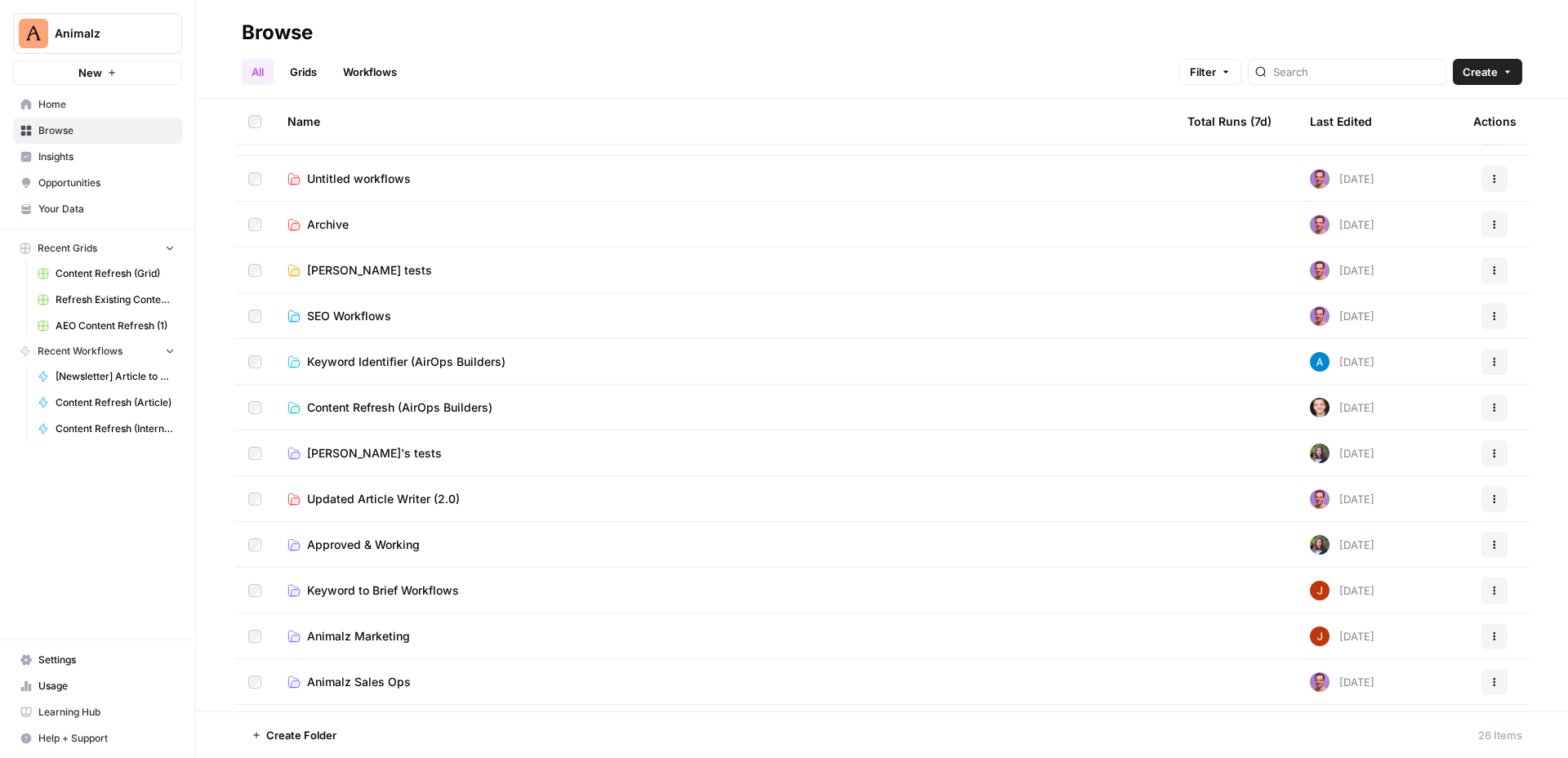
scroll to position [152, 0]
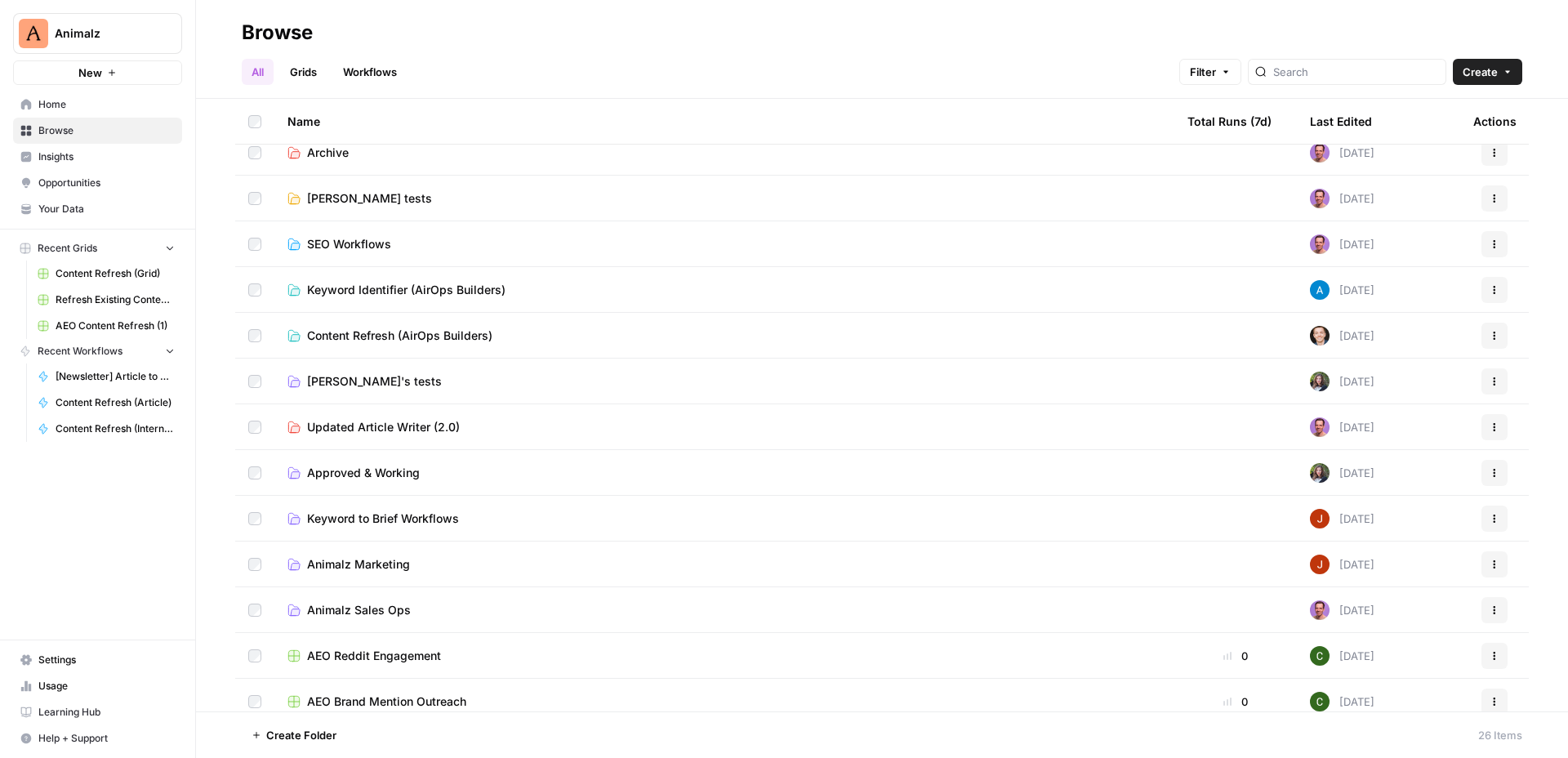
click at [375, 562] on span "Animalz Marketing" at bounding box center [358, 564] width 103 height 17
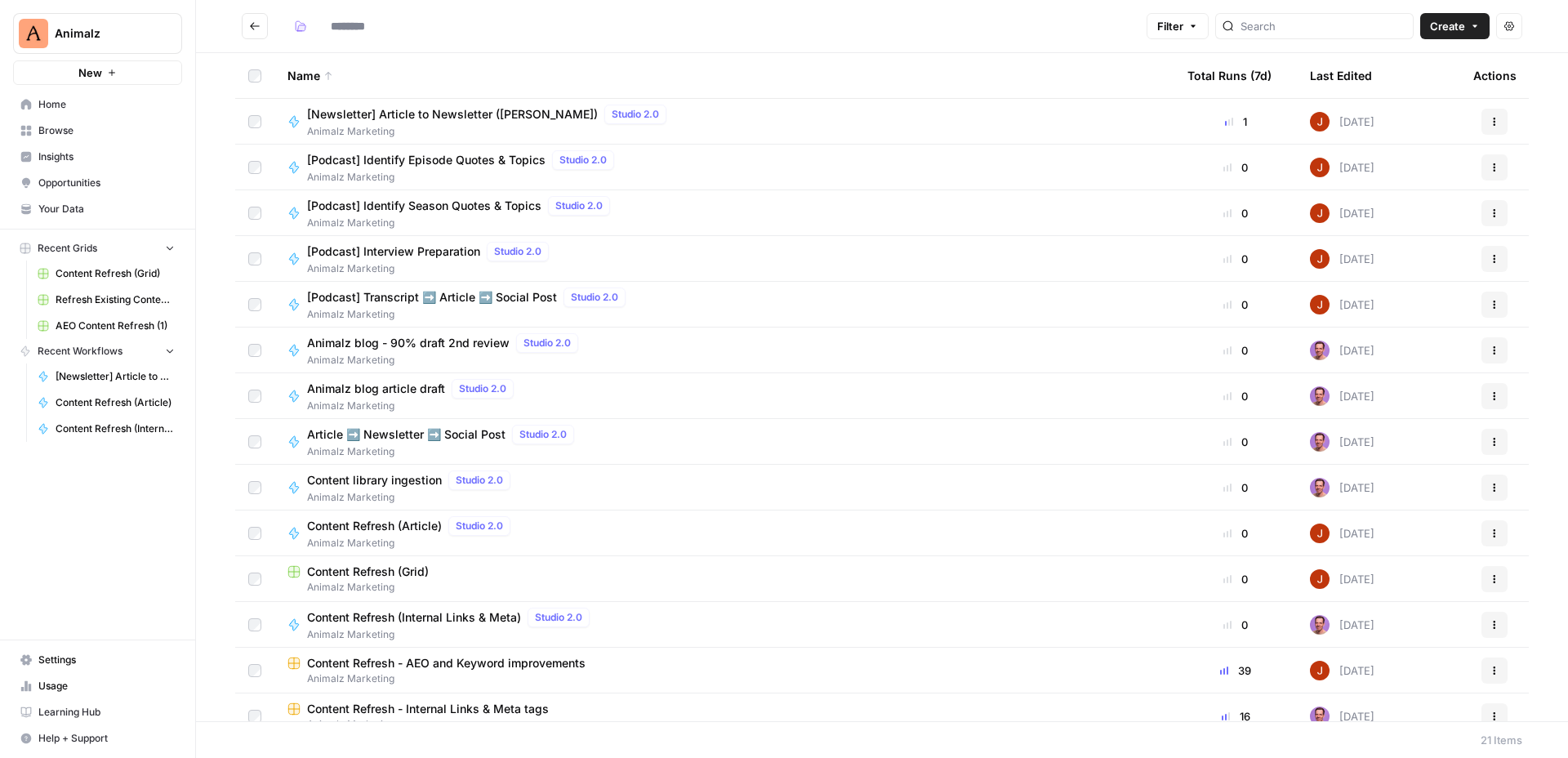
type input "**********"
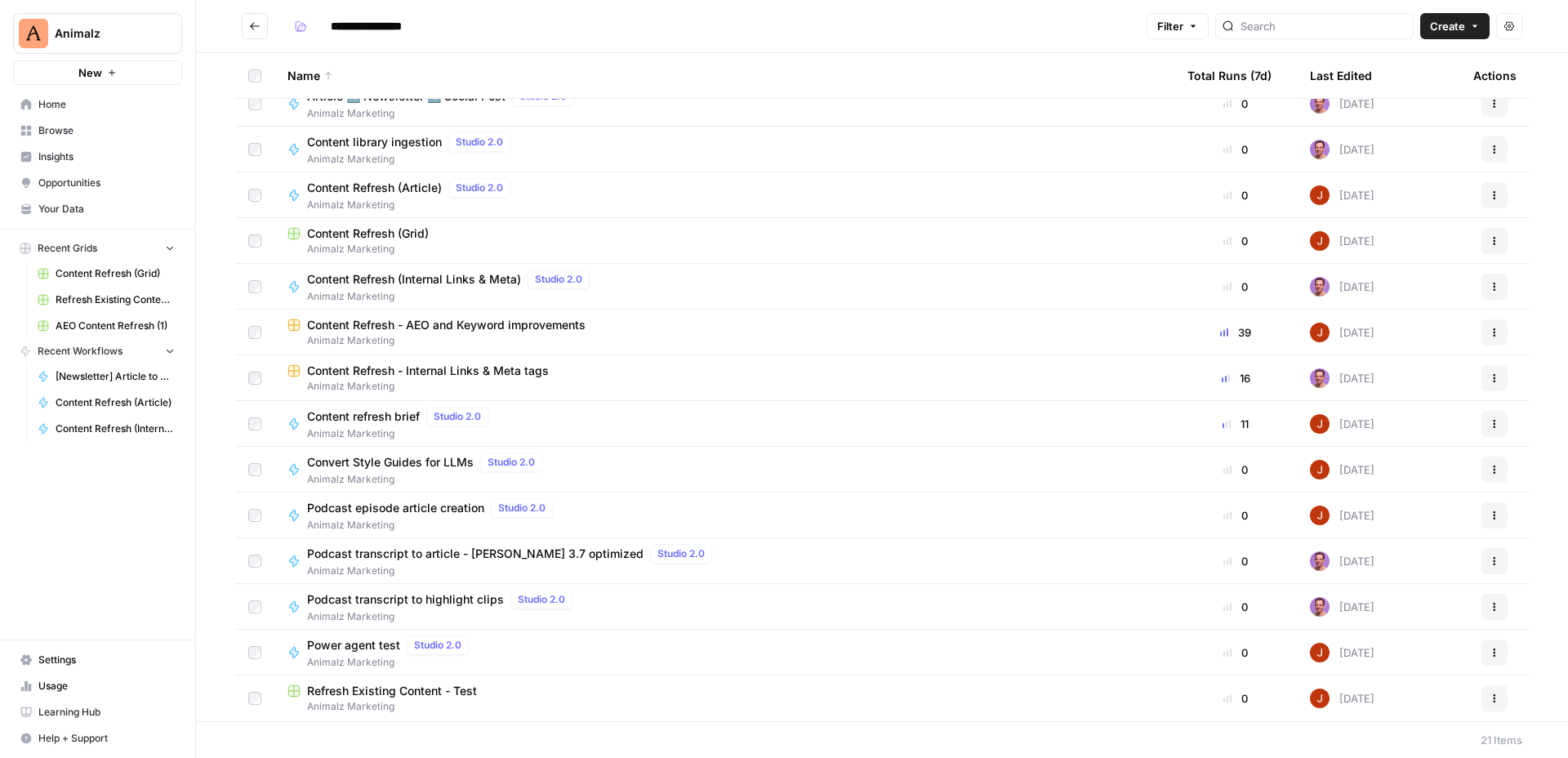
click at [452, 465] on span "Convert Style Guides for LLMs" at bounding box center [390, 463] width 166 height 17
